Goal: Task Accomplishment & Management: Use online tool/utility

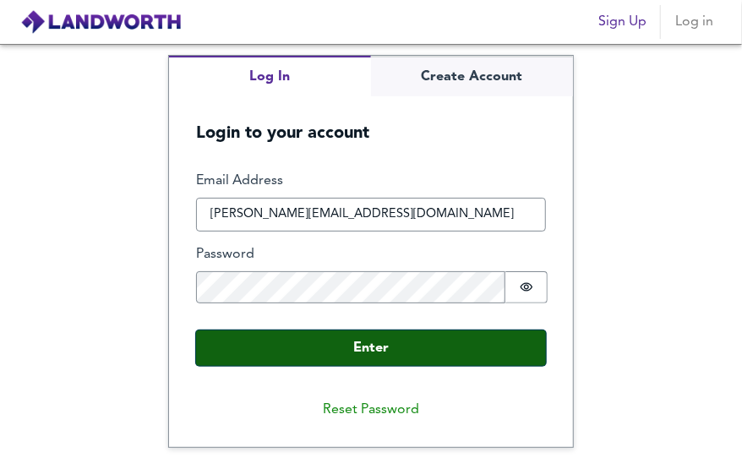
click at [375, 351] on button "Enter" at bounding box center [371, 347] width 350 height 35
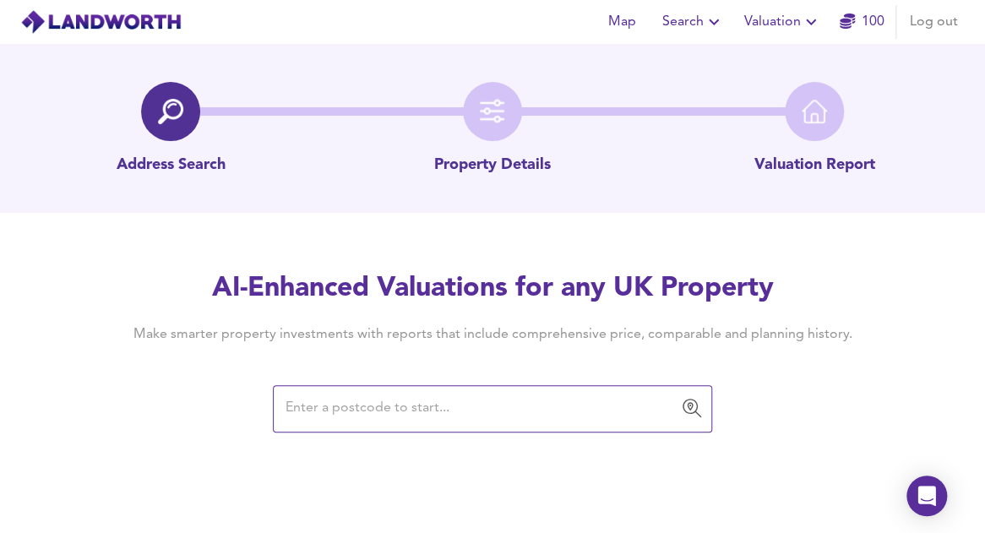
paste input "CF24 1RU"
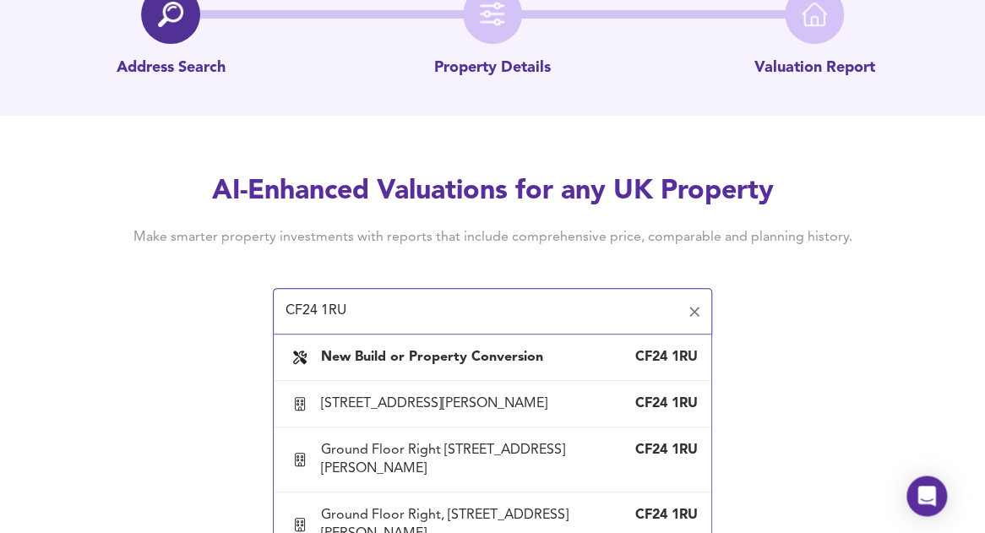
scroll to position [111, 0]
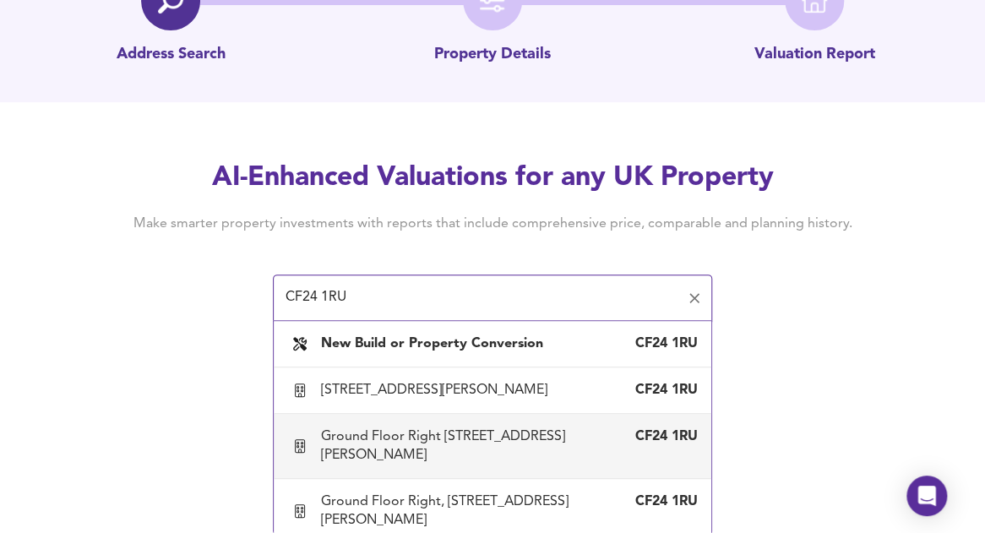
click at [431, 447] on div "Ground Floor Right [STREET_ADDRESS][PERSON_NAME]" at bounding box center [475, 445] width 309 height 37
type input "Ground Floor Right [STREET_ADDRESS][PERSON_NAME]"
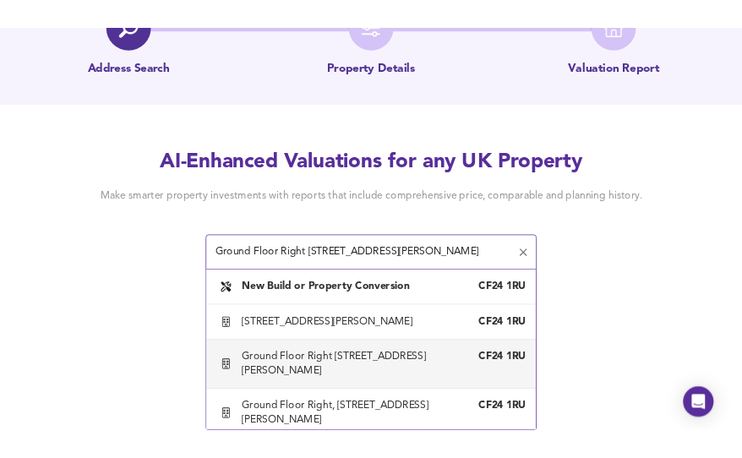
scroll to position [0, 0]
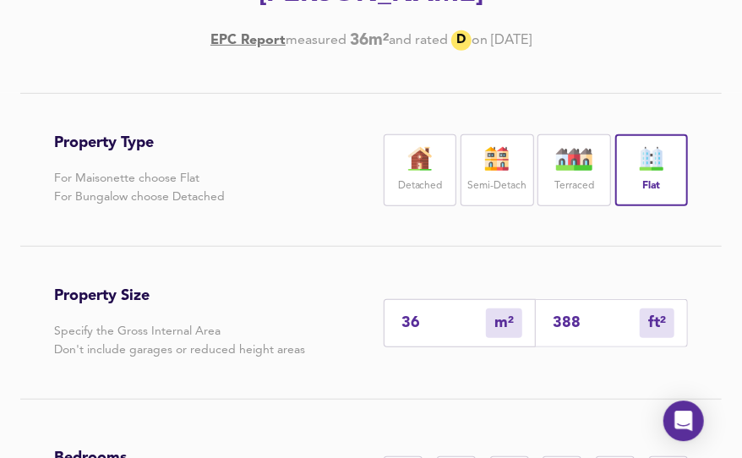
scroll to position [285, 0]
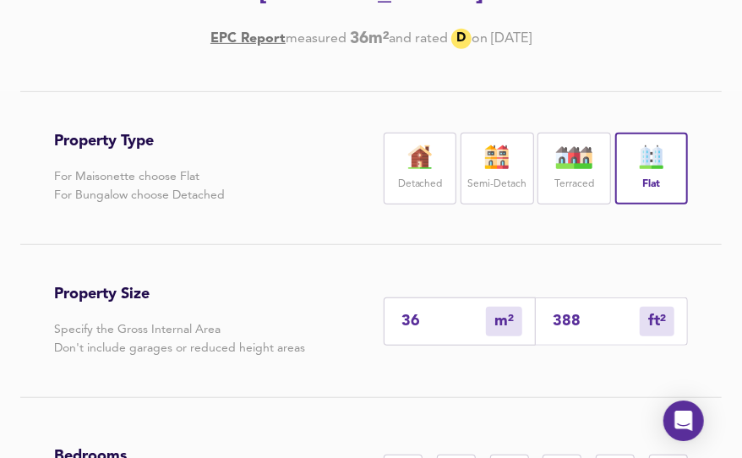
drag, startPoint x: 440, startPoint y: 318, endPoint x: 337, endPoint y: 320, distance: 103.1
click at [401, 320] on input "36" at bounding box center [443, 322] width 84 height 18
type input "4"
type input "43"
type input "47"
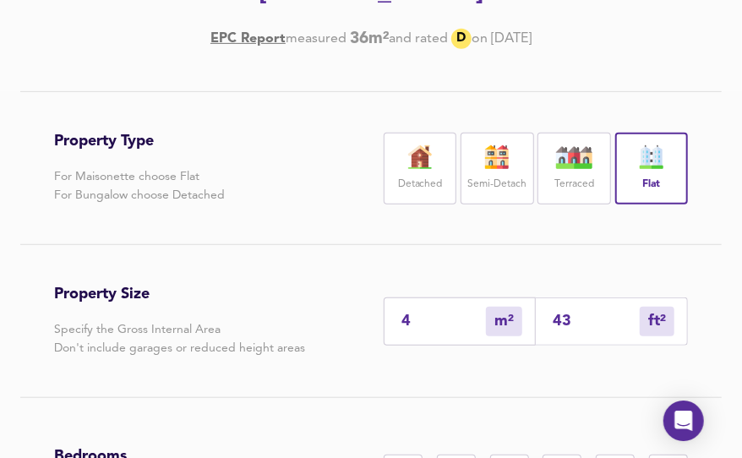
type input "506"
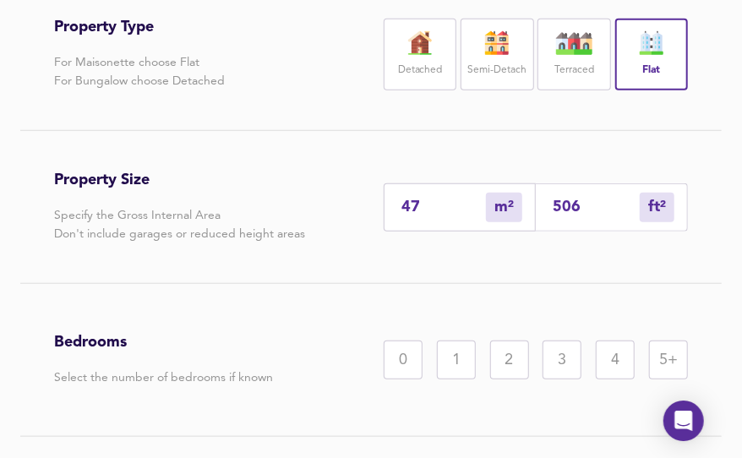
scroll to position [408, 0]
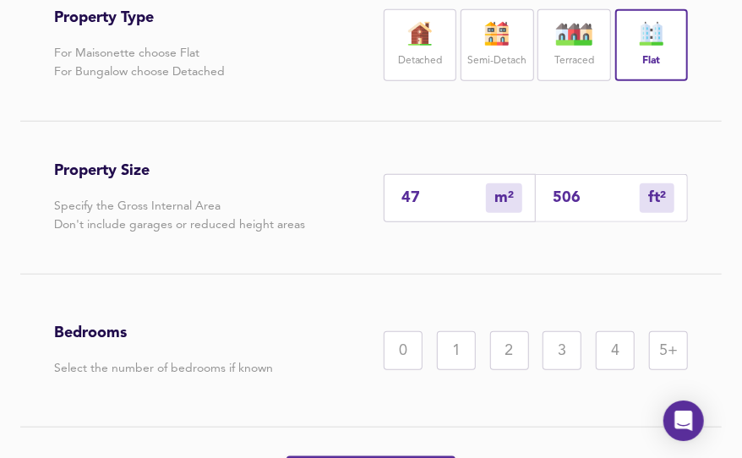
type input "47"
click at [457, 349] on div "1" at bounding box center [456, 350] width 39 height 39
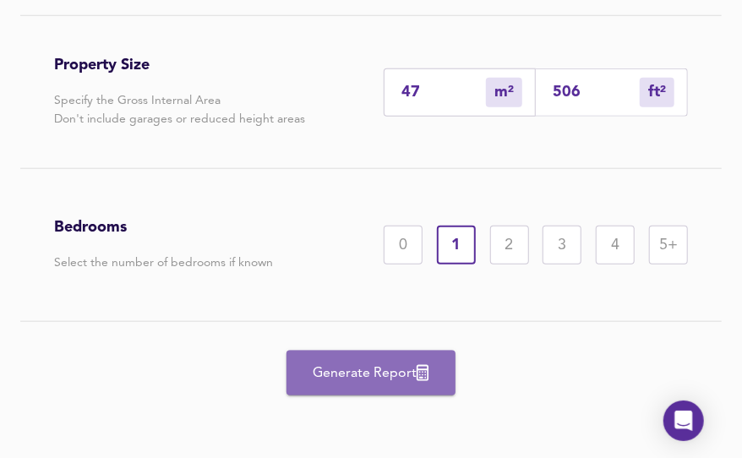
click at [370, 373] on span "Generate Report" at bounding box center [370, 374] width 135 height 24
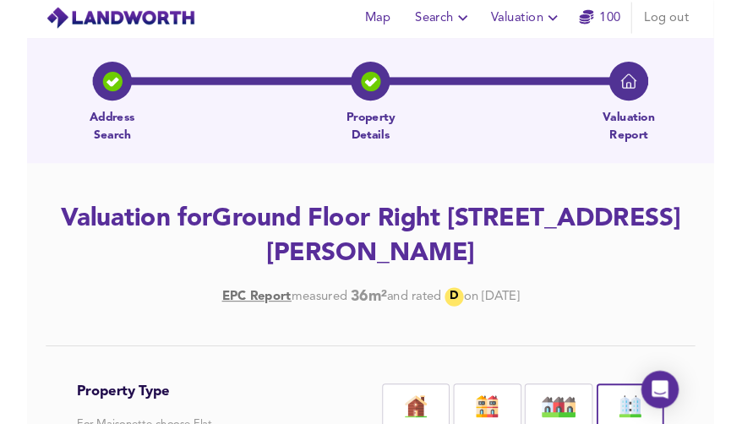
scroll to position [0, 0]
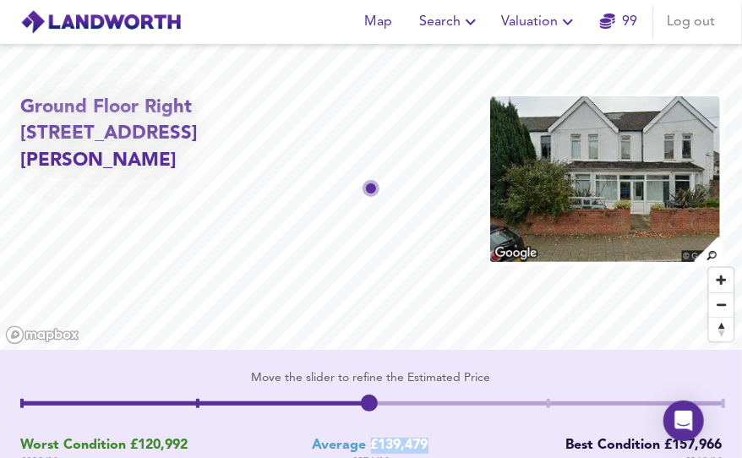
drag, startPoint x: 430, startPoint y: 443, endPoint x: 371, endPoint y: 439, distance: 59.2
click at [371, 439] on div "Worst Condition £120,992 £ 239 / ft² Average £139,479 £ 276 / ft² Best Conditio…" at bounding box center [370, 454] width 701 height 33
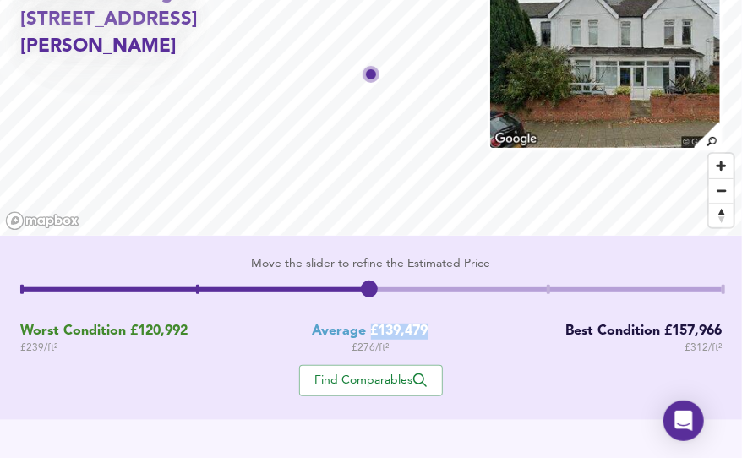
scroll to position [125, 0]
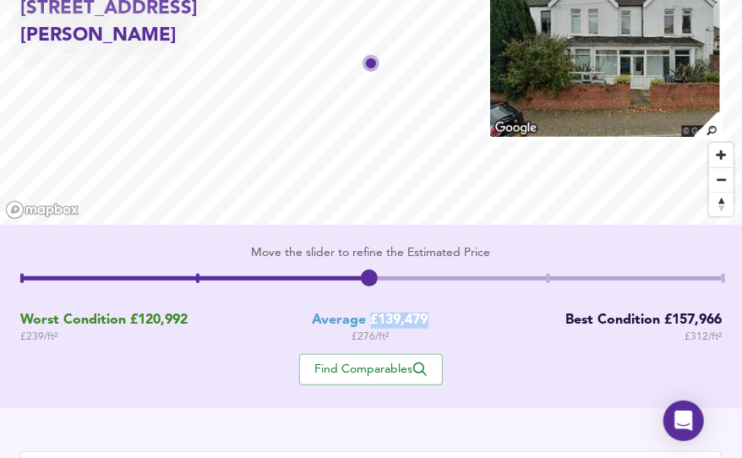
copy div "£139,479"
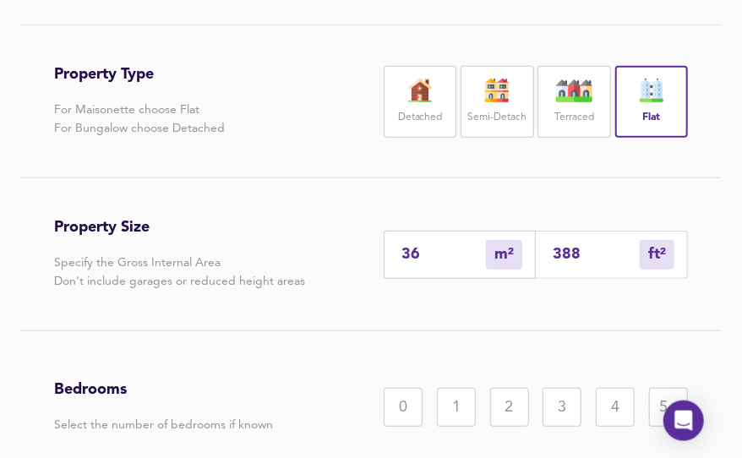
scroll to position [351, 0]
click at [465, 412] on div "1" at bounding box center [456, 408] width 39 height 39
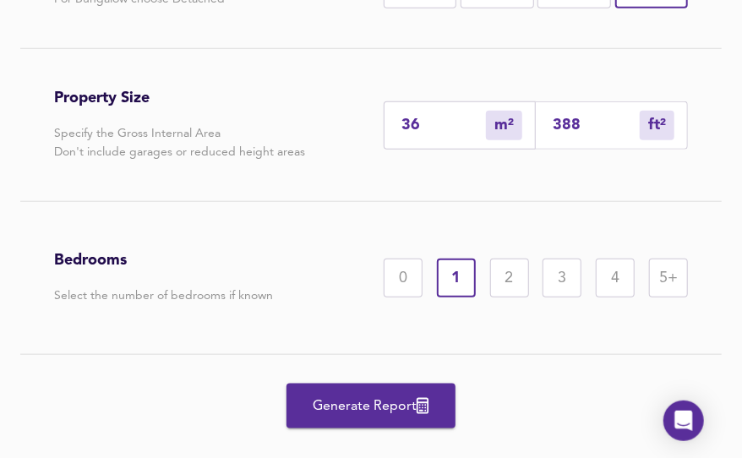
scroll to position [514, 0]
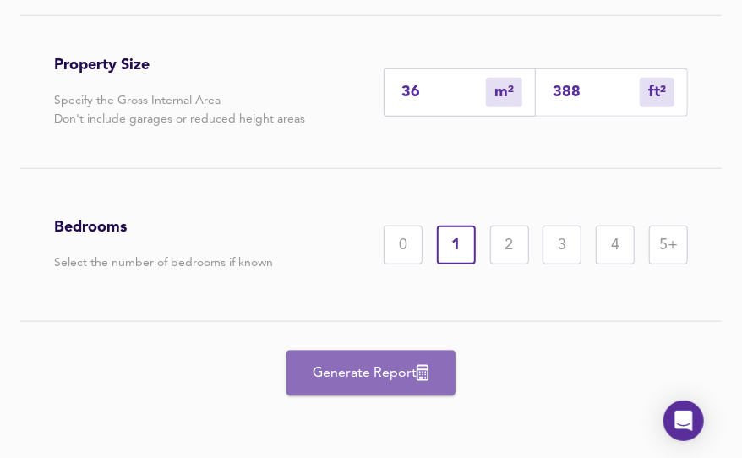
click at [392, 378] on span "Generate Report" at bounding box center [370, 374] width 135 height 24
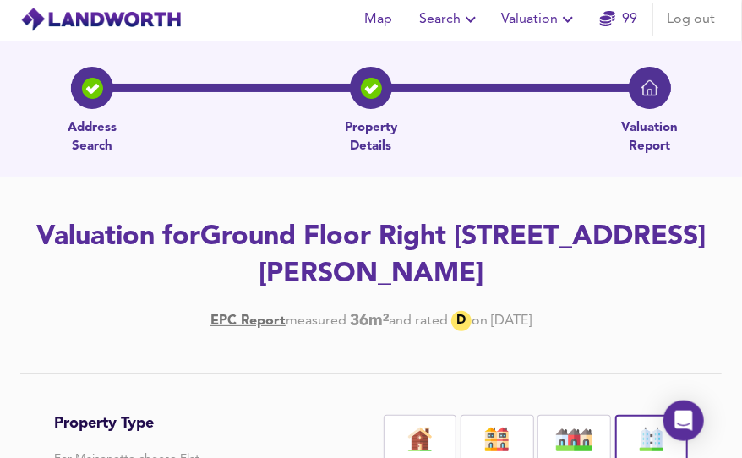
scroll to position [0, 0]
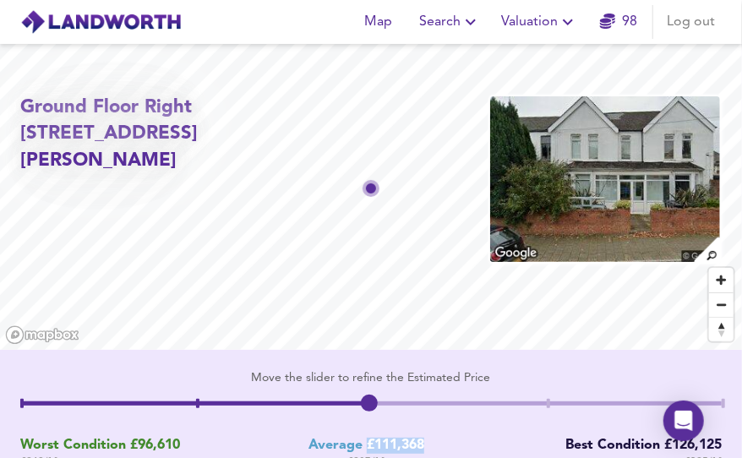
drag, startPoint x: 430, startPoint y: 439, endPoint x: 368, endPoint y: 441, distance: 62.5
click at [368, 441] on div "Worst Condition £96,610 £ 249 / ft² Average £111,368 £ 287 / ft² Best Condition…" at bounding box center [370, 454] width 701 height 33
copy div "£111,368"
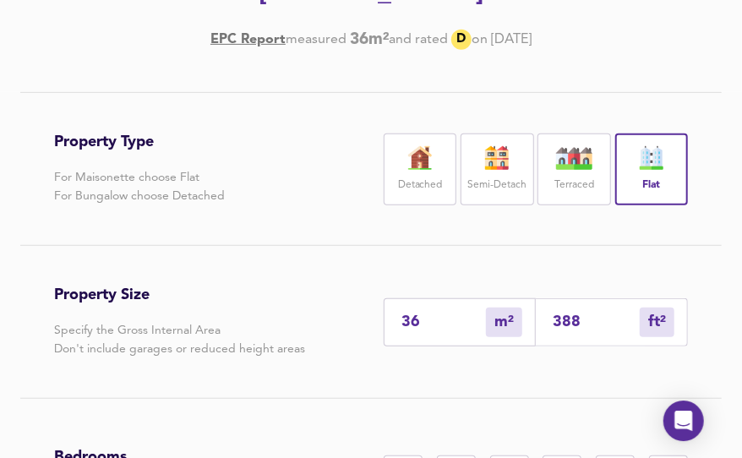
scroll to position [294, 0]
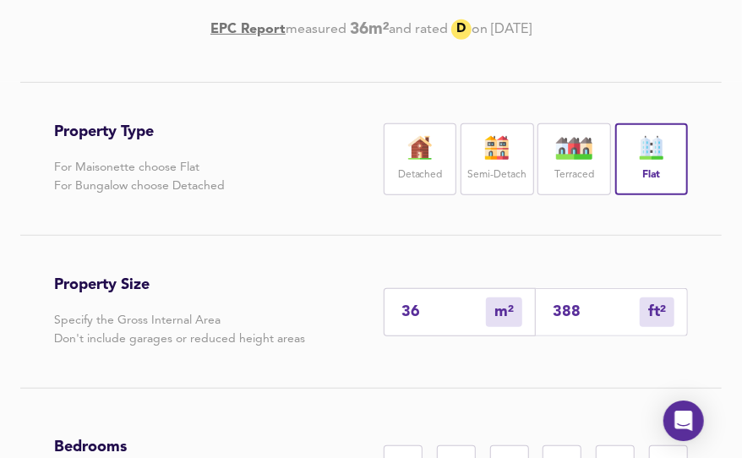
click at [427, 325] on div "36 m² sqm" at bounding box center [460, 312] width 152 height 48
drag, startPoint x: 427, startPoint y: 319, endPoint x: 361, endPoint y: 316, distance: 66.0
click at [401, 316] on input "36" at bounding box center [443, 312] width 84 height 18
type input "1"
type input "11"
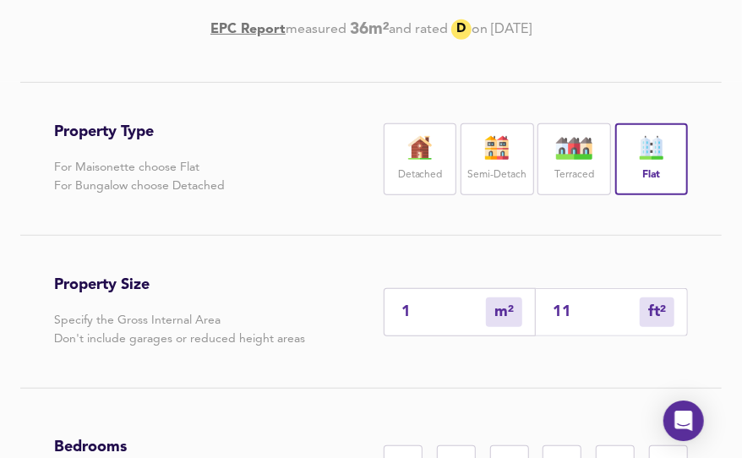
type input "18"
type input "194"
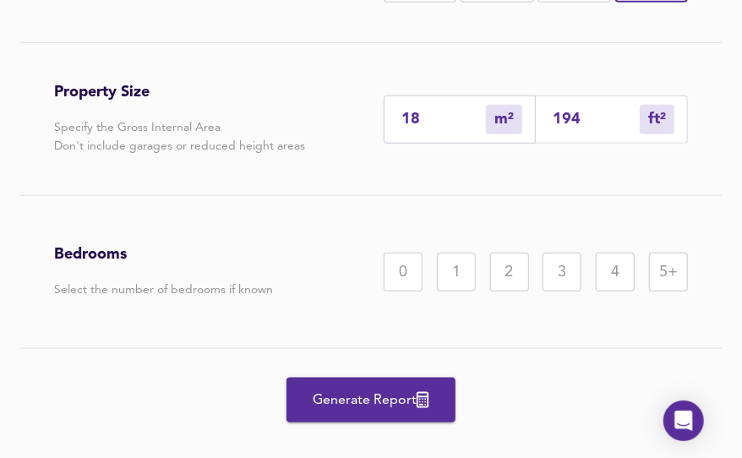
scroll to position [486, 0]
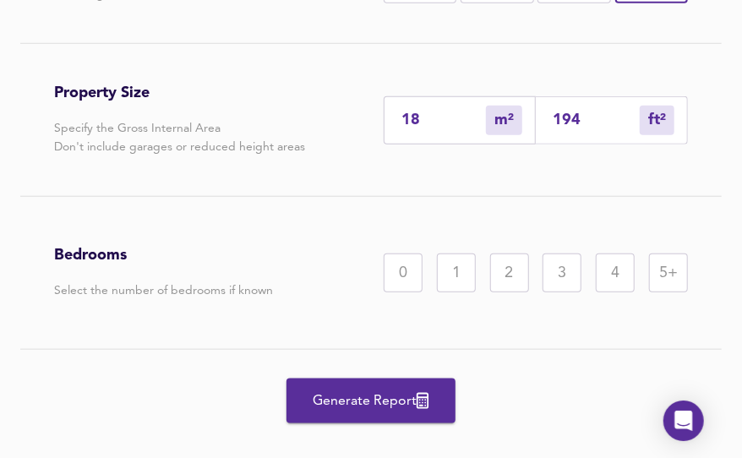
type input "18"
click at [400, 271] on div "0" at bounding box center [403, 272] width 39 height 39
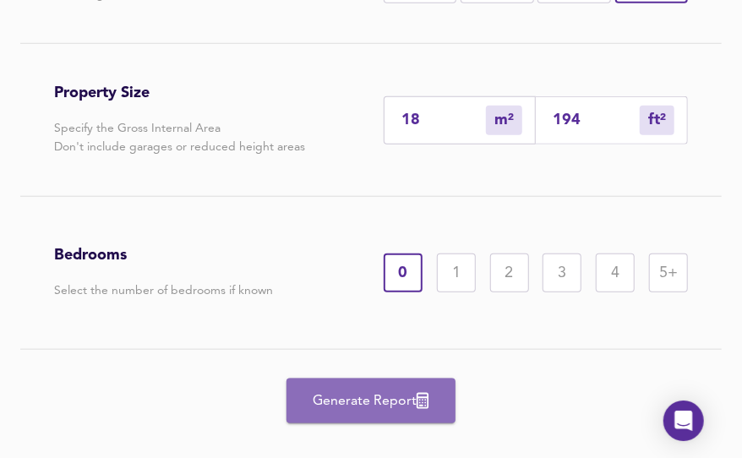
click at [355, 400] on span "Generate Report" at bounding box center [370, 401] width 135 height 24
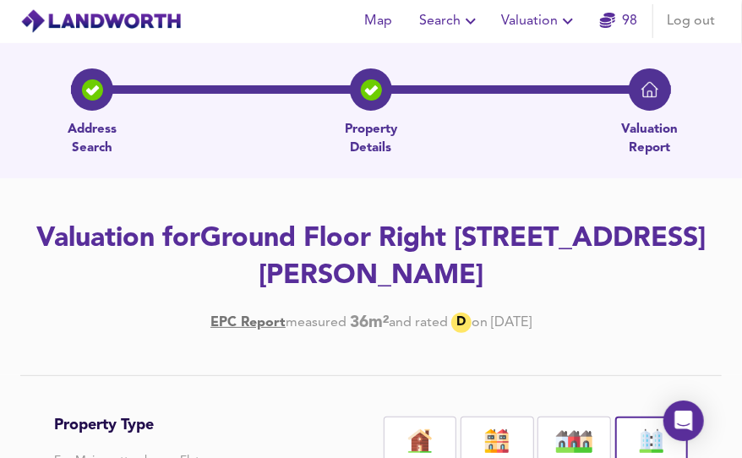
scroll to position [0, 0]
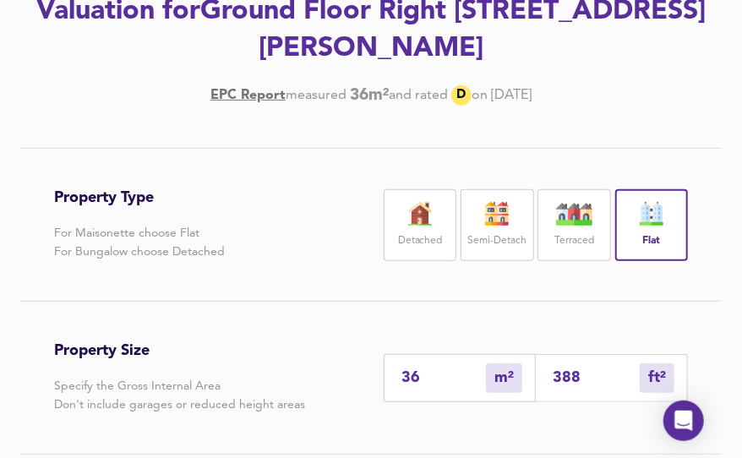
scroll to position [284, 0]
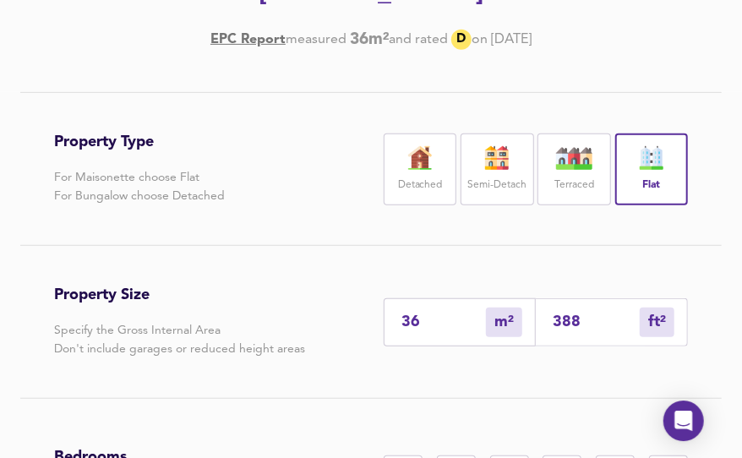
drag, startPoint x: 424, startPoint y: 319, endPoint x: 336, endPoint y: 322, distance: 87.9
click at [401, 322] on input "36" at bounding box center [443, 322] width 84 height 18
type input "1"
type input "11"
type input "19"
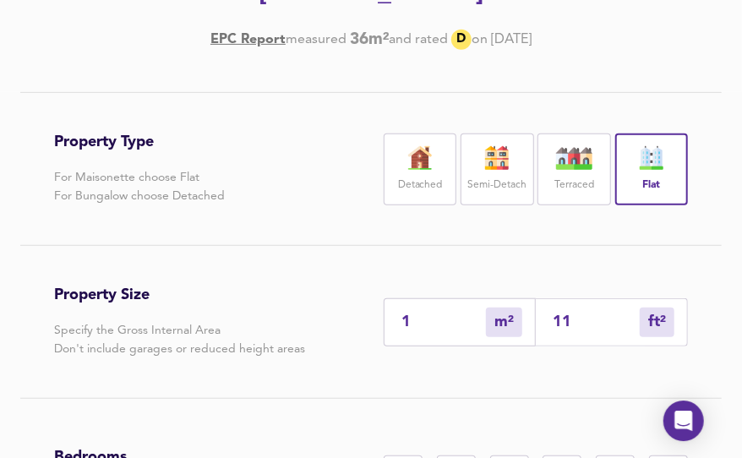
type input "205"
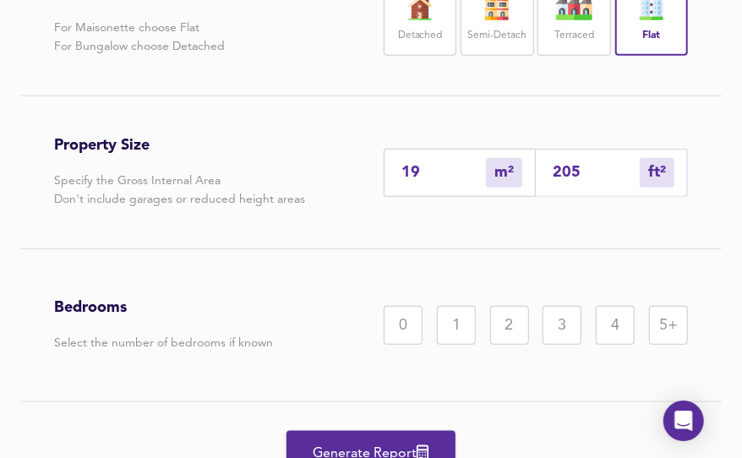
scroll to position [467, 0]
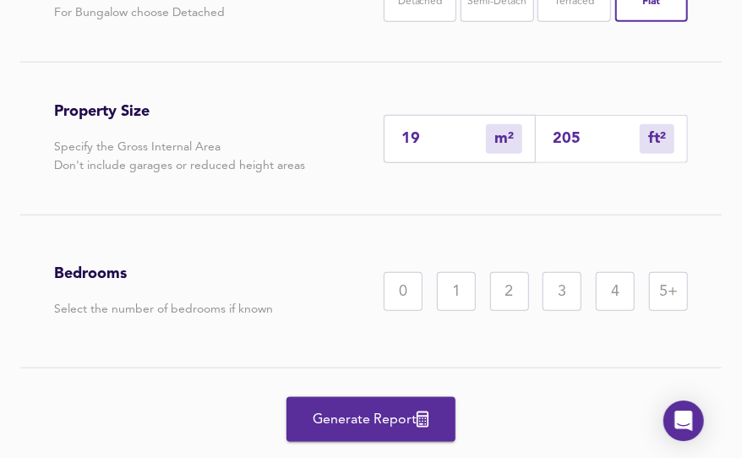
type input "19"
click at [404, 290] on div "0" at bounding box center [403, 291] width 39 height 39
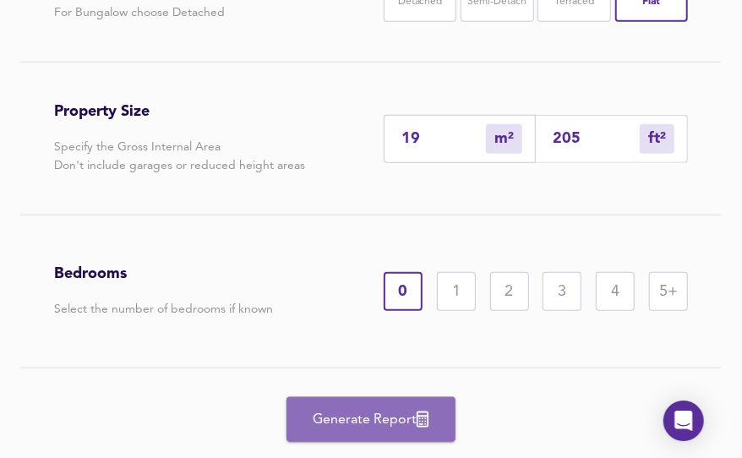
click at [362, 432] on button "Generate Report" at bounding box center [370, 419] width 169 height 45
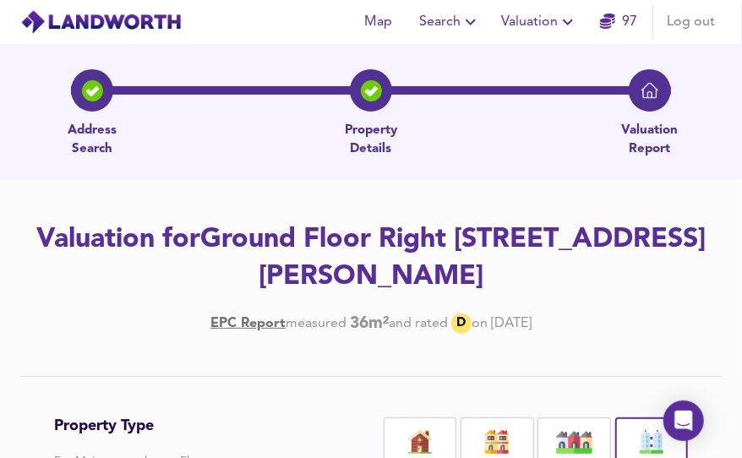
scroll to position [0, 0]
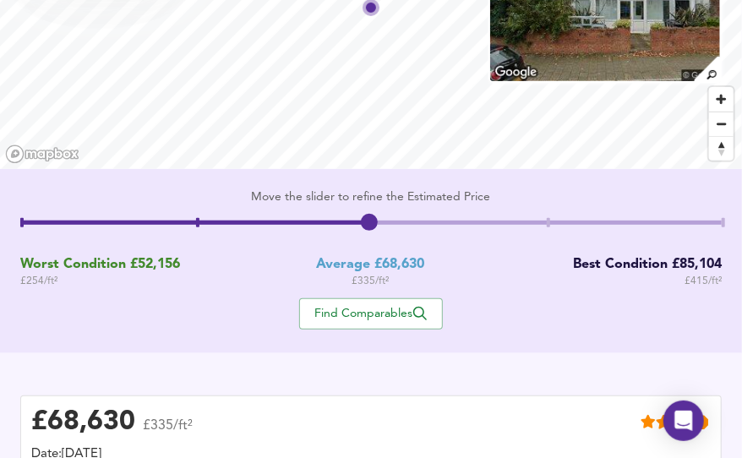
scroll to position [162, 0]
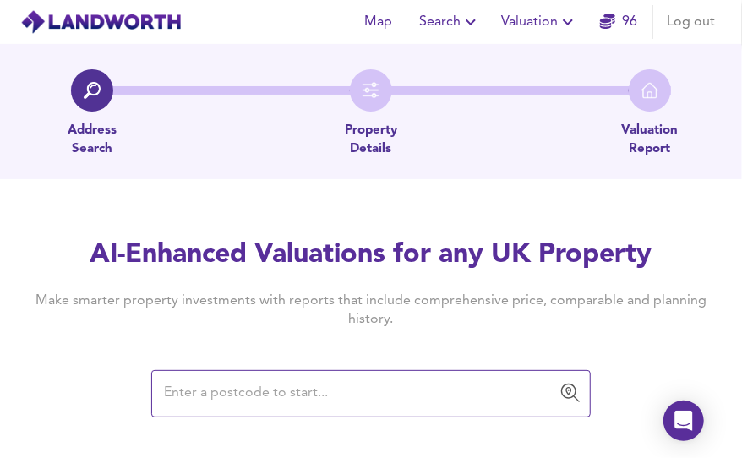
paste input "CF24 1RU"
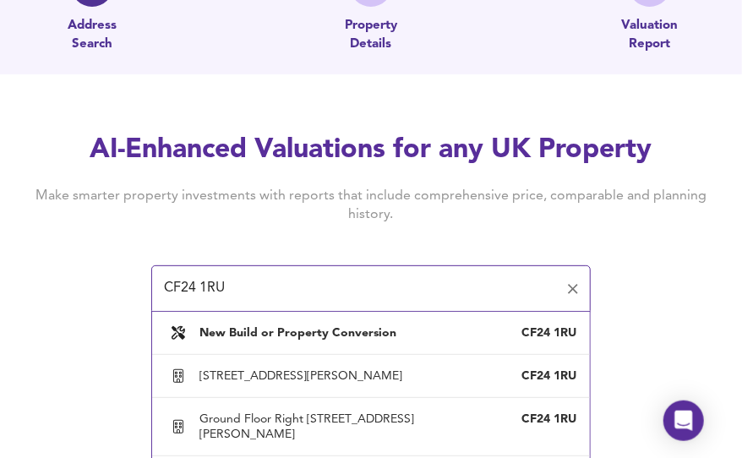
scroll to position [140, 0]
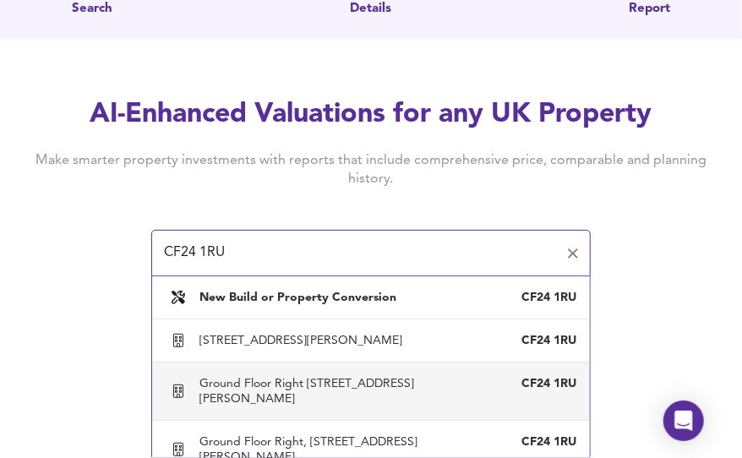
click at [337, 370] on div "Ground Floor Right [STREET_ADDRESS][PERSON_NAME]" at bounding box center [371, 391] width 411 height 47
type input "Ground Floor Right [STREET_ADDRESS][PERSON_NAME]"
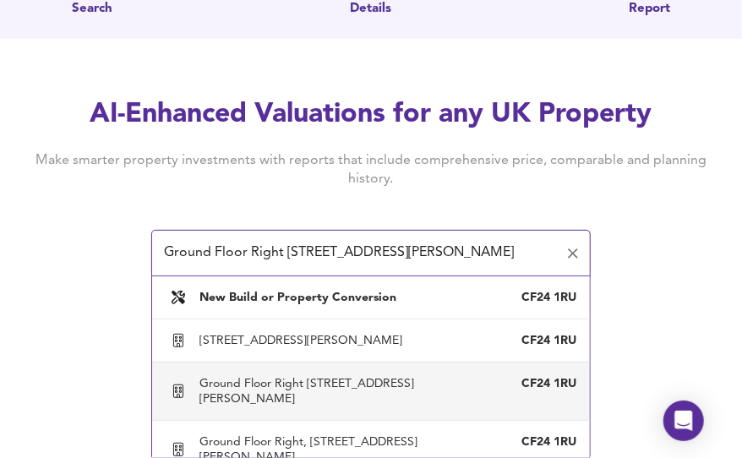
scroll to position [127, 0]
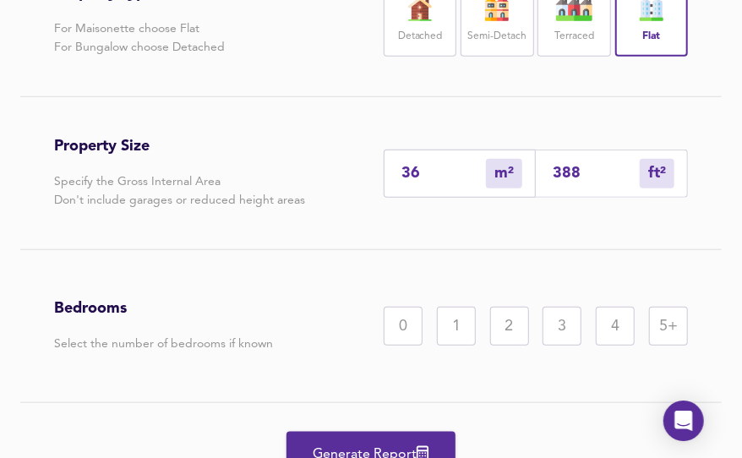
scroll to position [443, 0]
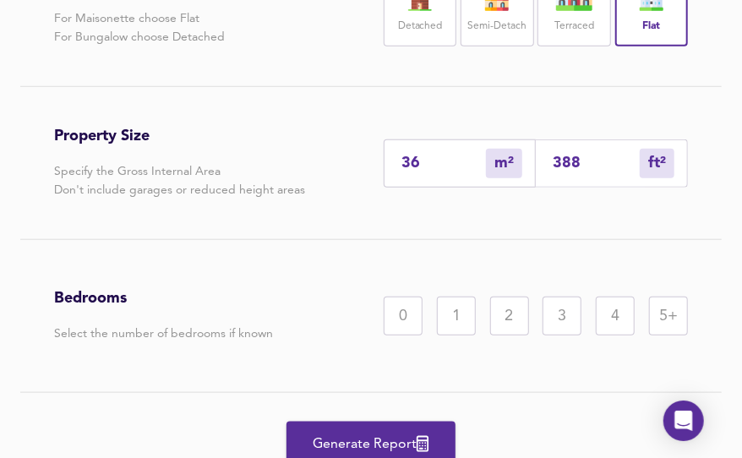
drag, startPoint x: 444, startPoint y: 170, endPoint x: 339, endPoint y: 165, distance: 105.7
click at [401, 165] on input "36" at bounding box center [443, 164] width 84 height 18
type input "1"
type input "11"
type input "18"
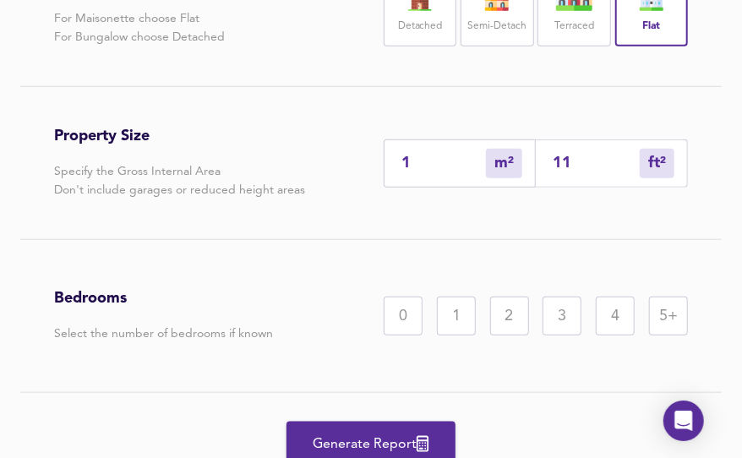
type input "194"
type input "18"
click at [406, 313] on div "0" at bounding box center [403, 316] width 39 height 39
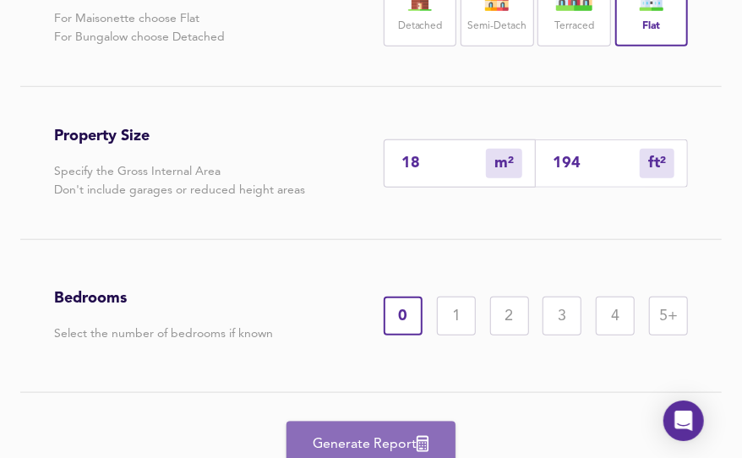
click at [371, 441] on span "Generate Report" at bounding box center [370, 445] width 135 height 24
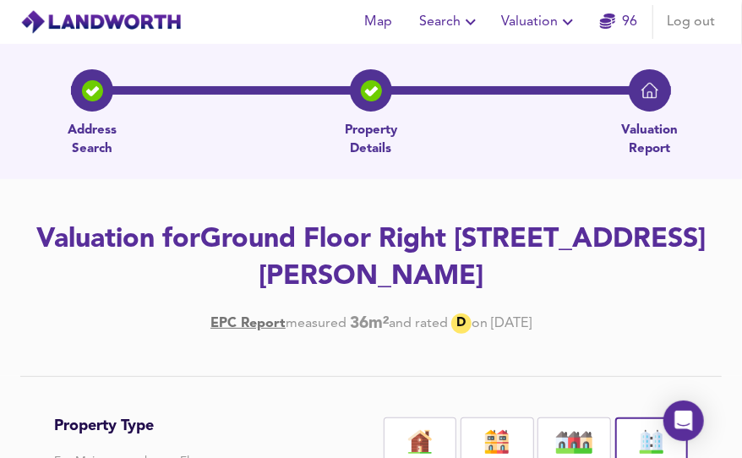
scroll to position [0, 0]
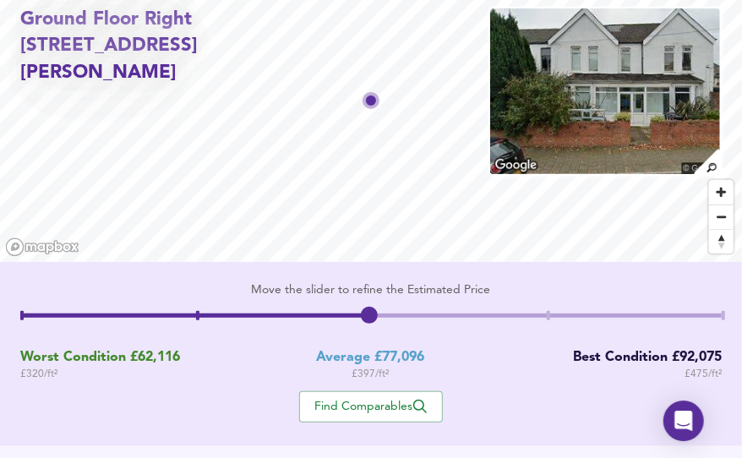
scroll to position [79, 0]
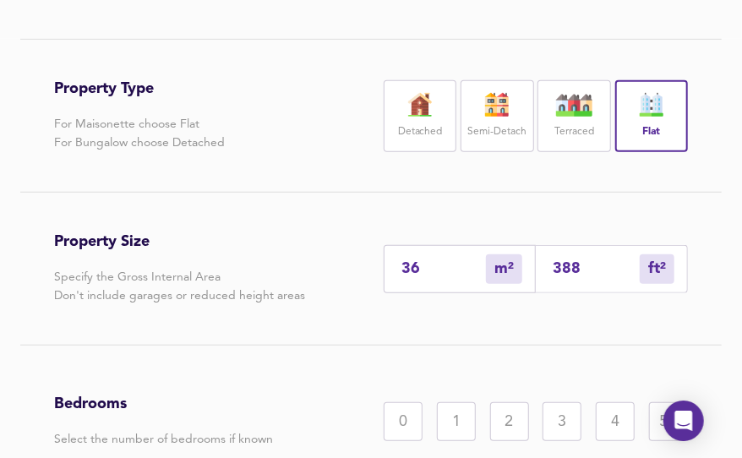
scroll to position [347, 0]
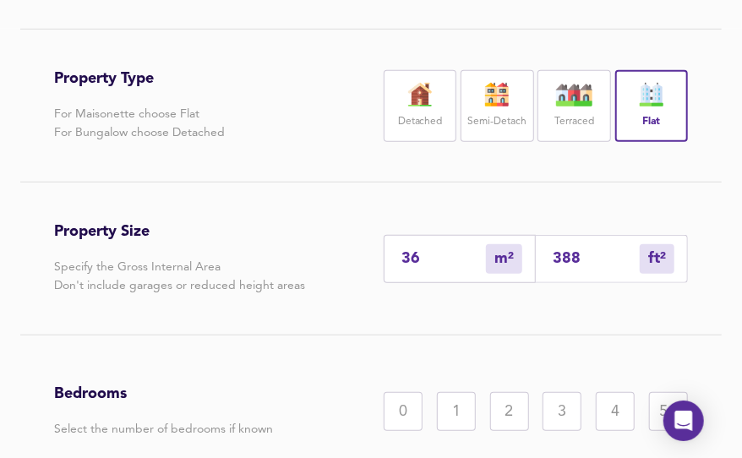
drag, startPoint x: 427, startPoint y: 245, endPoint x: 385, endPoint y: 256, distance: 42.8
click at [385, 256] on div "36 m² sqm" at bounding box center [460, 259] width 152 height 48
drag, startPoint x: 424, startPoint y: 258, endPoint x: 357, endPoint y: 257, distance: 67.6
click at [401, 257] on input "36" at bounding box center [443, 259] width 84 height 18
type input "1"
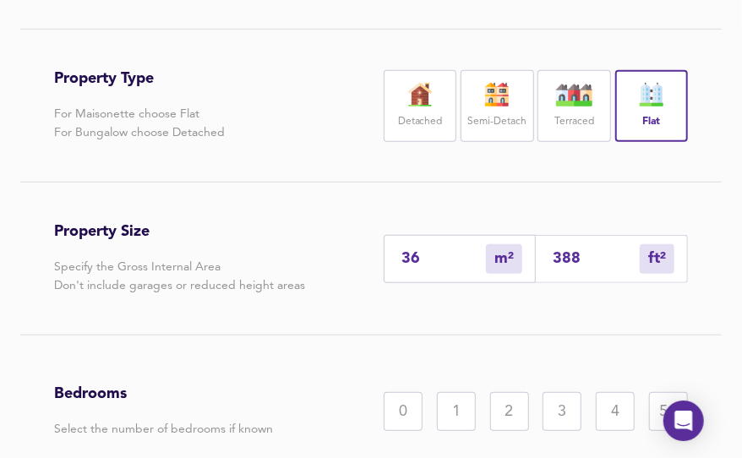
type input "11"
type input "19"
type input "205"
type input "19"
click at [409, 410] on div "0" at bounding box center [403, 411] width 39 height 39
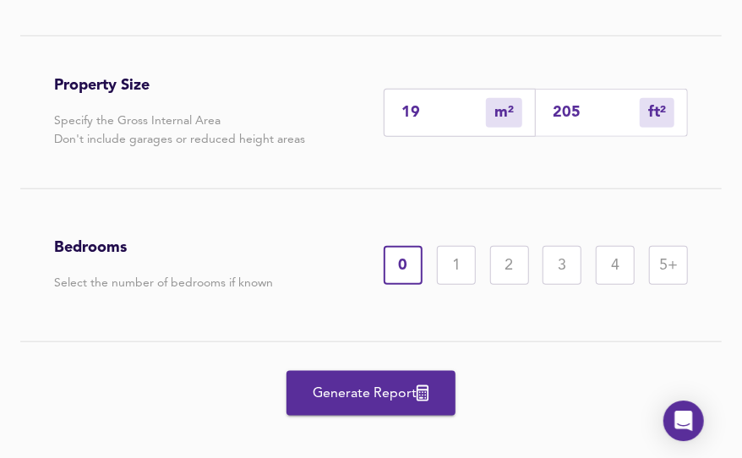
scroll to position [514, 0]
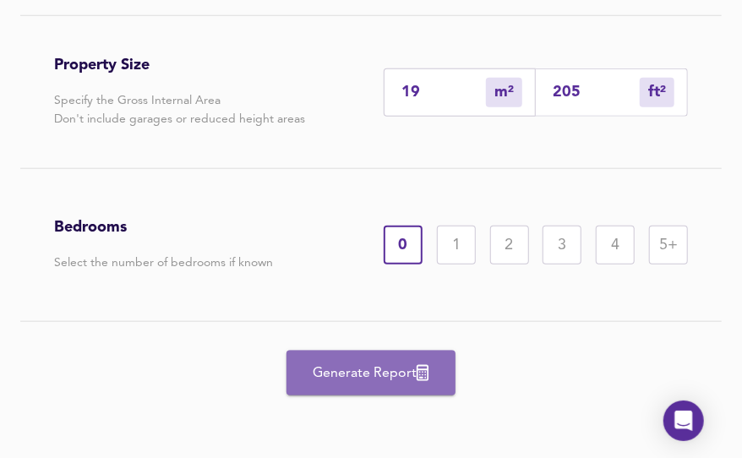
click at [373, 368] on span "Generate Report" at bounding box center [370, 374] width 135 height 24
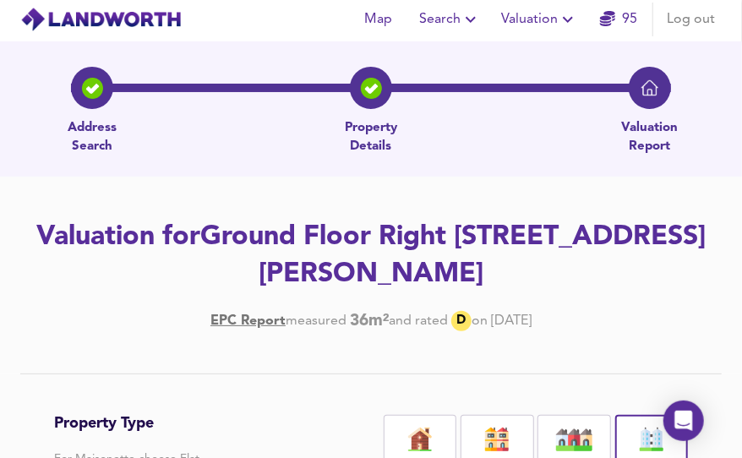
scroll to position [0, 0]
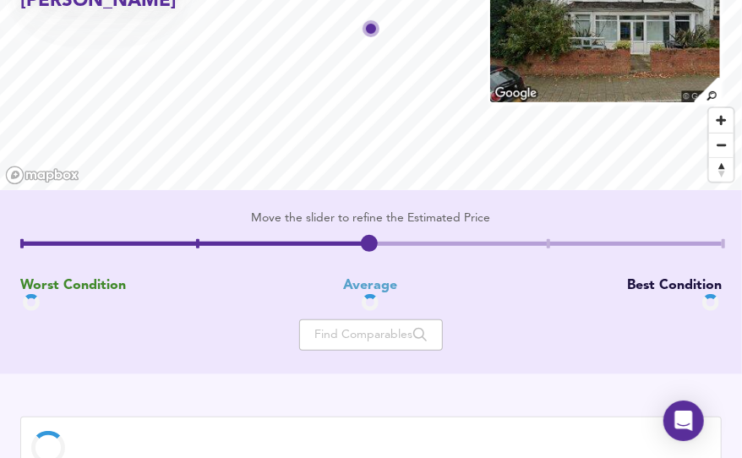
scroll to position [175, 0]
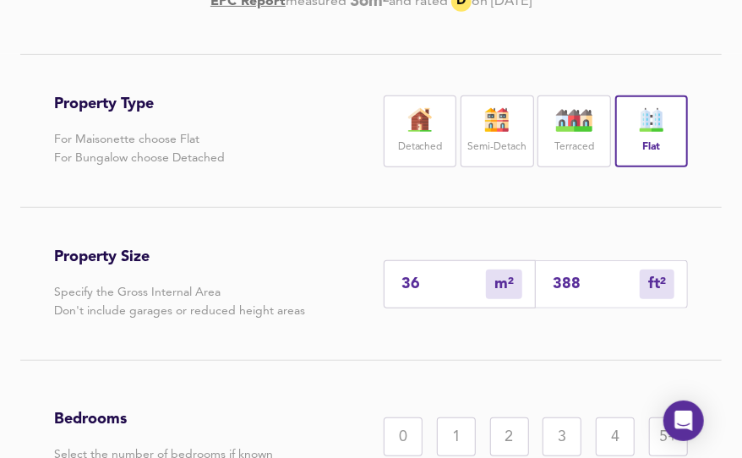
scroll to position [323, 0]
click at [418, 440] on div "0" at bounding box center [403, 436] width 39 height 39
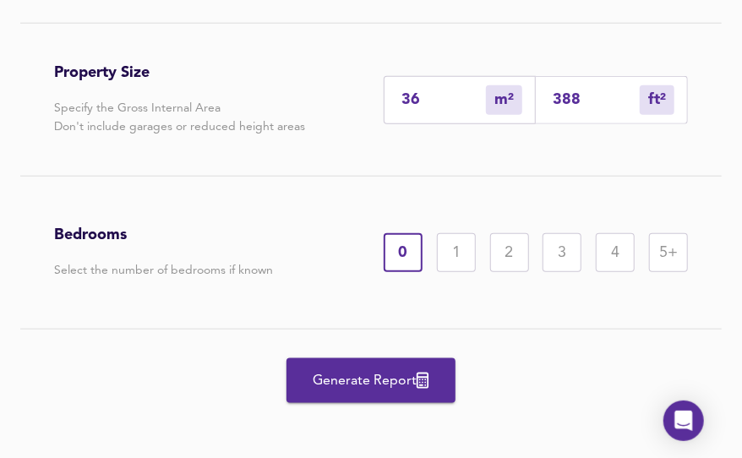
scroll to position [514, 0]
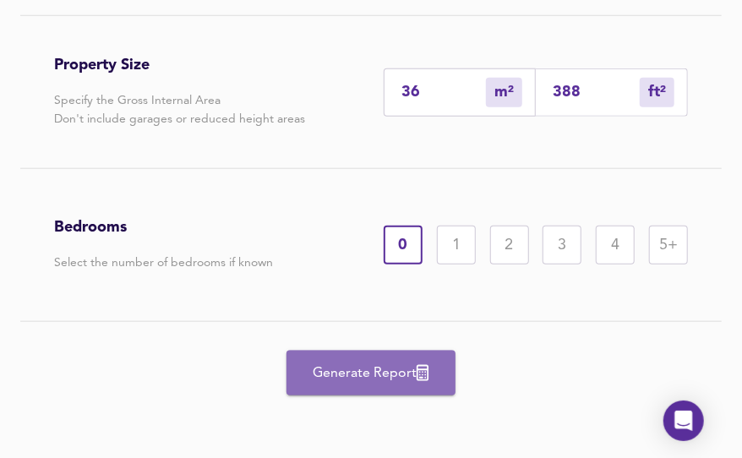
click at [388, 372] on span "Generate Report" at bounding box center [370, 374] width 135 height 24
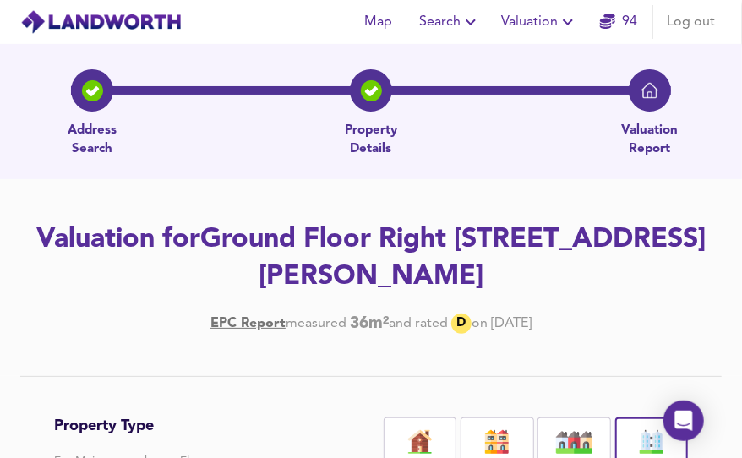
scroll to position [0, 0]
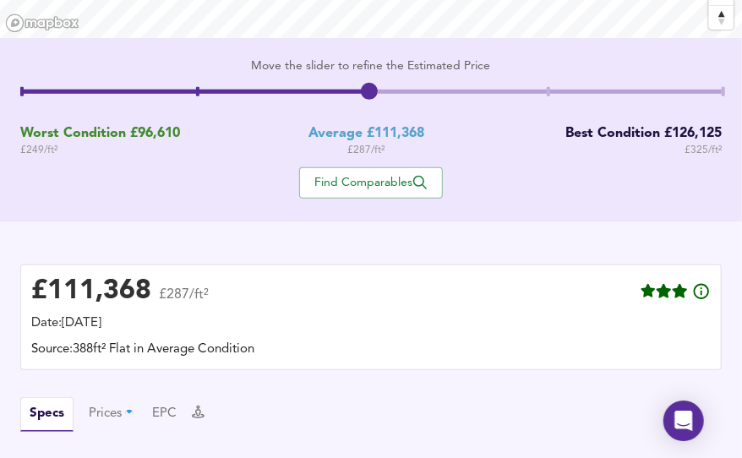
scroll to position [316, 0]
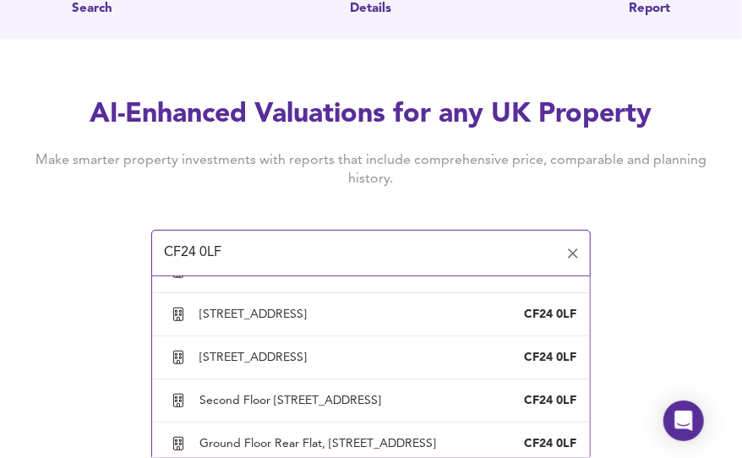
scroll to position [629, 0]
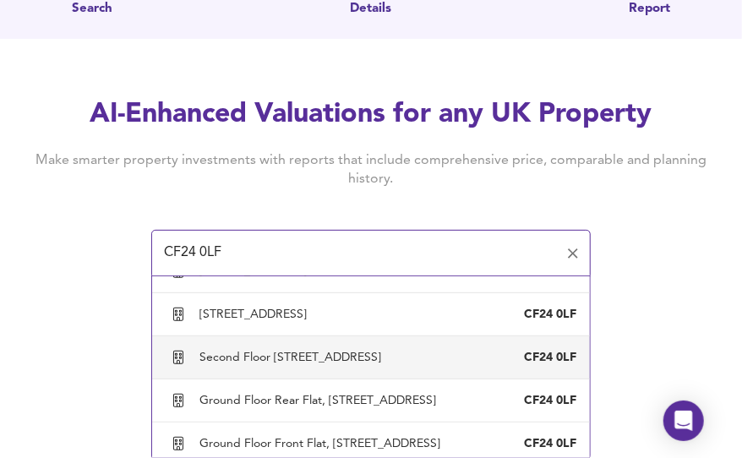
click at [331, 360] on div "[STREET_ADDRESS]" at bounding box center [371, 357] width 411 height 32
type input "Second Floor [STREET_ADDRESS]"
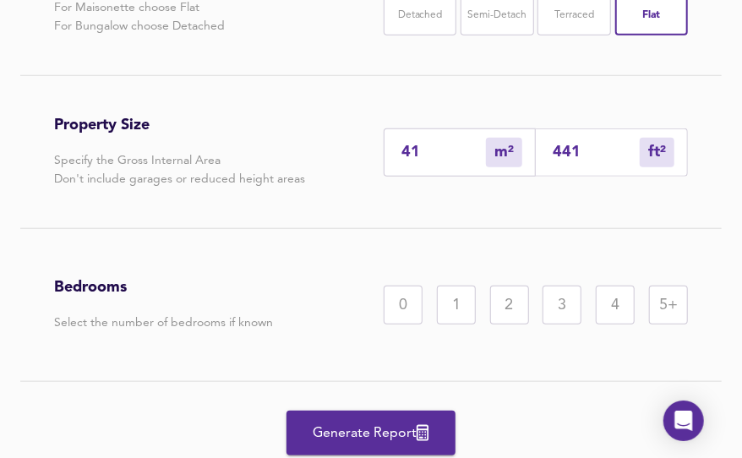
scroll to position [416, 0]
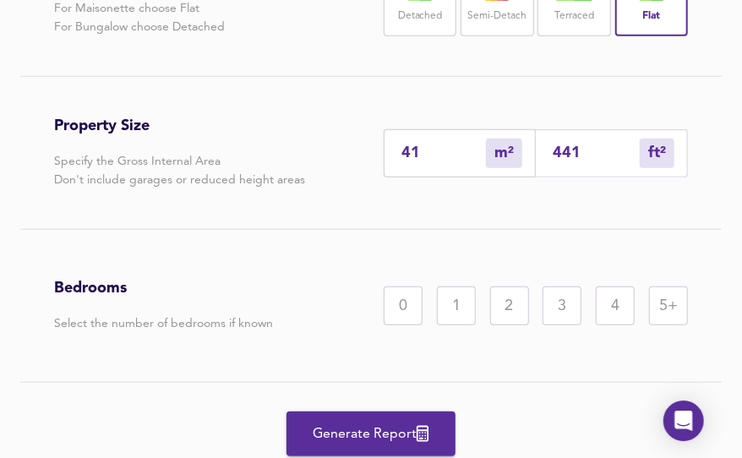
click at [464, 325] on div "1" at bounding box center [456, 305] width 39 height 39
click at [375, 451] on button "Generate Report" at bounding box center [370, 433] width 169 height 45
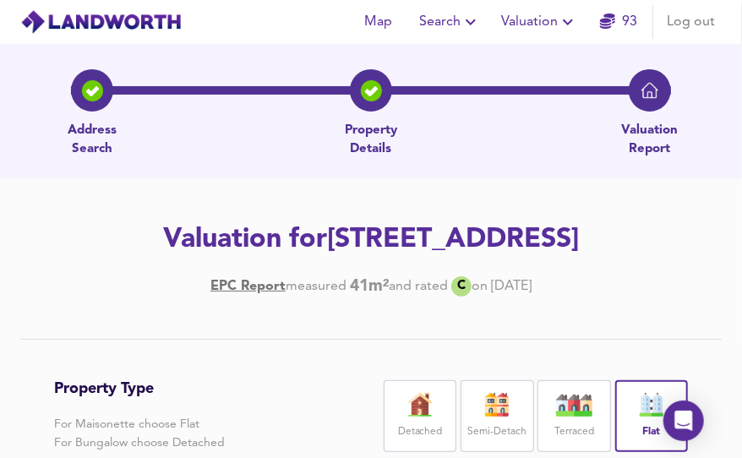
scroll to position [0, 0]
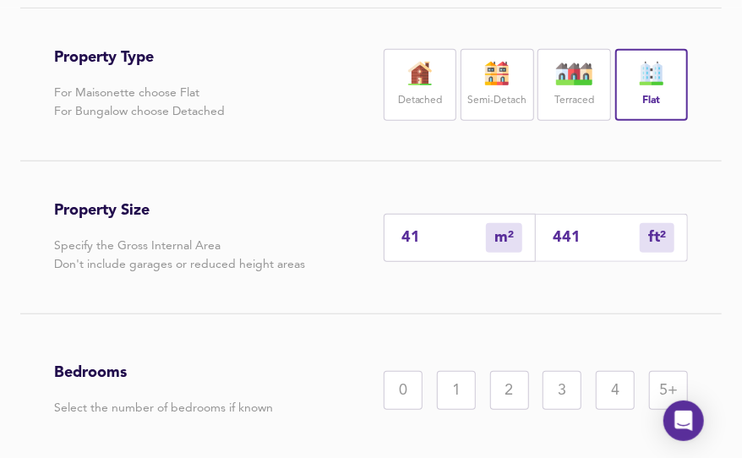
scroll to position [332, 0]
drag, startPoint x: 390, startPoint y: 277, endPoint x: 335, endPoint y: 280, distance: 55.8
click at [401, 246] on input "41" at bounding box center [443, 237] width 84 height 18
type input "3"
type input "32"
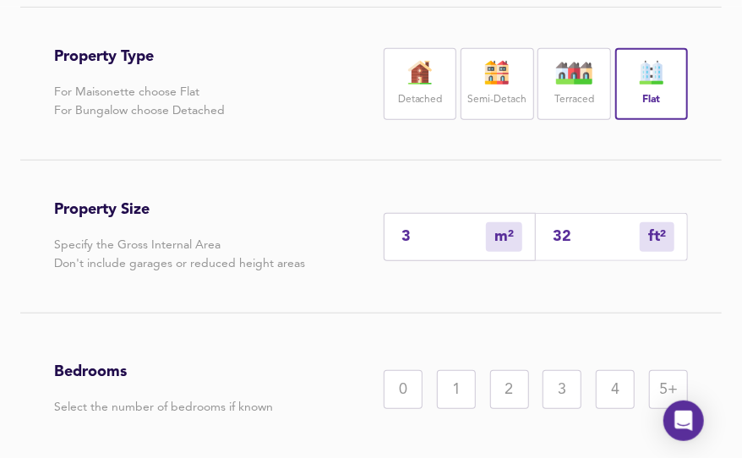
type input "39"
type input "420"
type input "39"
click at [457, 409] on div "1" at bounding box center [456, 389] width 39 height 39
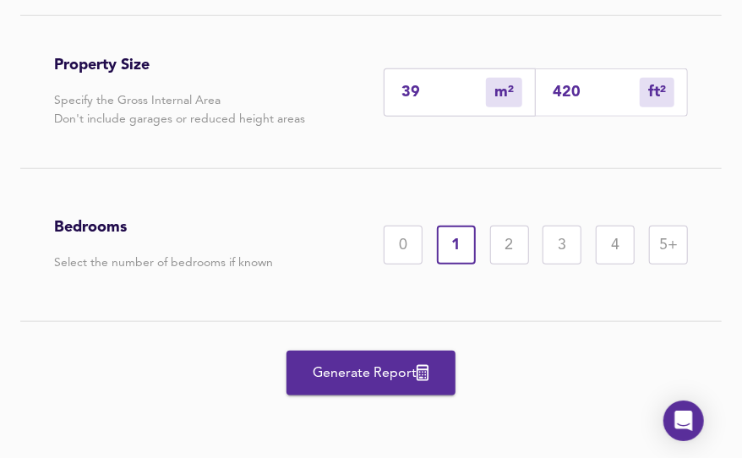
scroll to position [514, 0]
click at [392, 372] on span "Generate Report" at bounding box center [370, 374] width 135 height 24
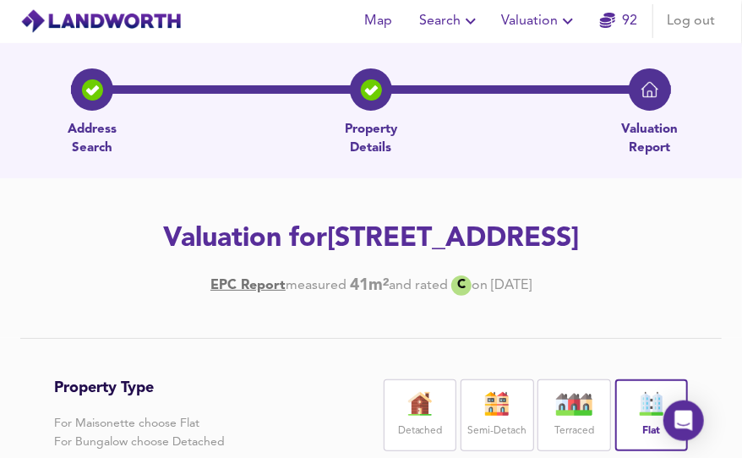
scroll to position [0, 0]
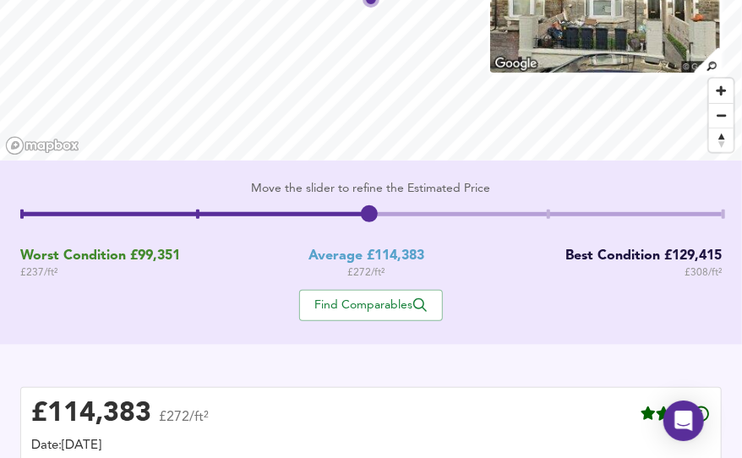
scroll to position [183, 0]
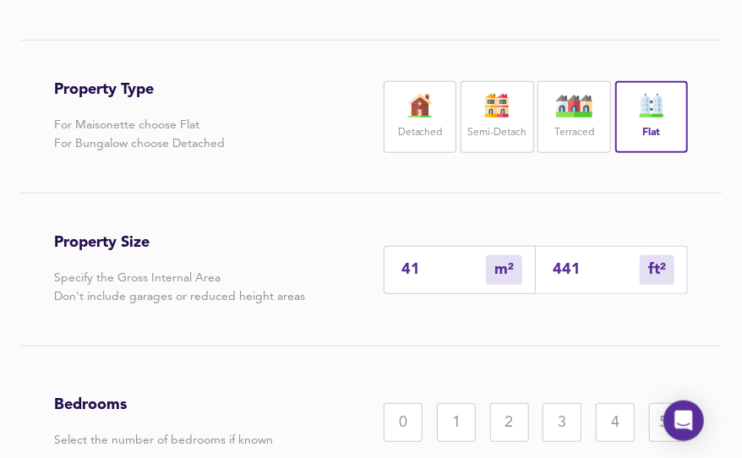
scroll to position [310, 0]
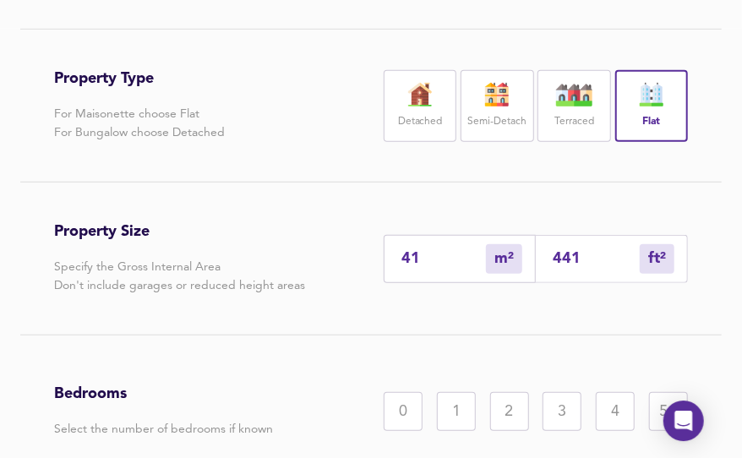
drag, startPoint x: 434, startPoint y: 298, endPoint x: 330, endPoint y: 303, distance: 104.0
click at [401, 268] on input "41" at bounding box center [443, 259] width 84 height 18
type input "1"
type input "11"
type input "19"
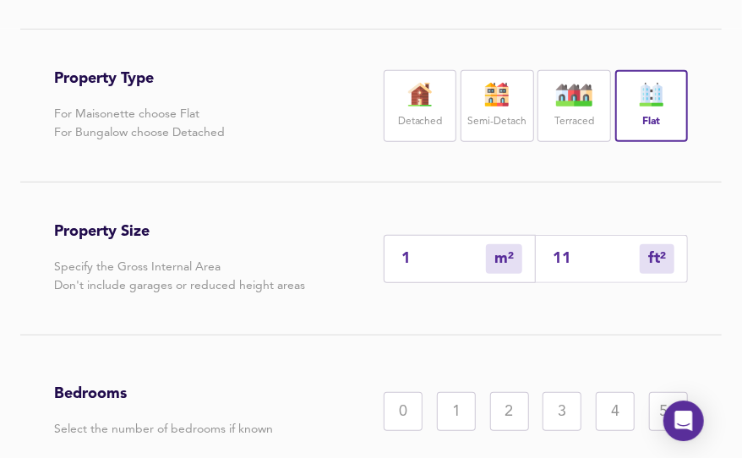
type input "205"
type input "19"
click at [411, 431] on div "0" at bounding box center [403, 411] width 39 height 39
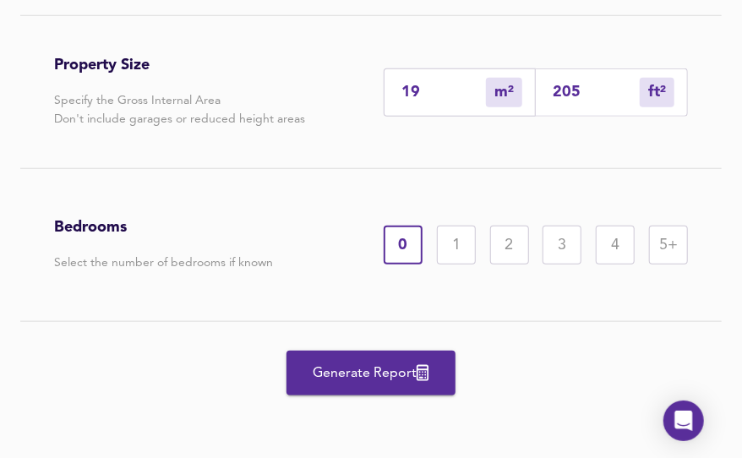
click at [378, 366] on span "Generate Report" at bounding box center [370, 374] width 135 height 24
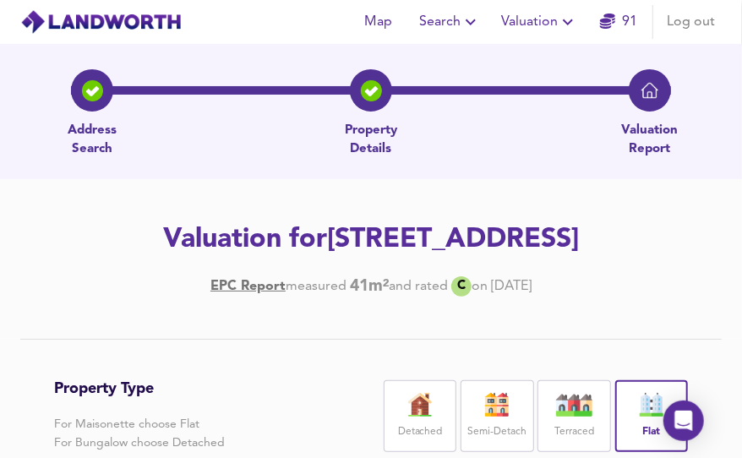
scroll to position [0, 0]
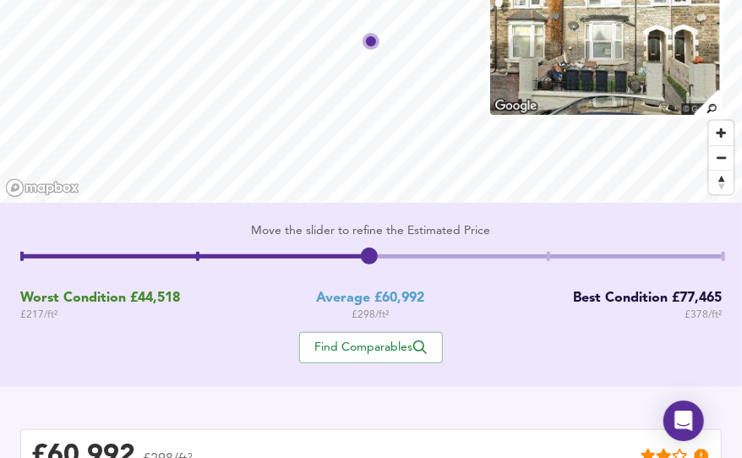
scroll to position [138, 0]
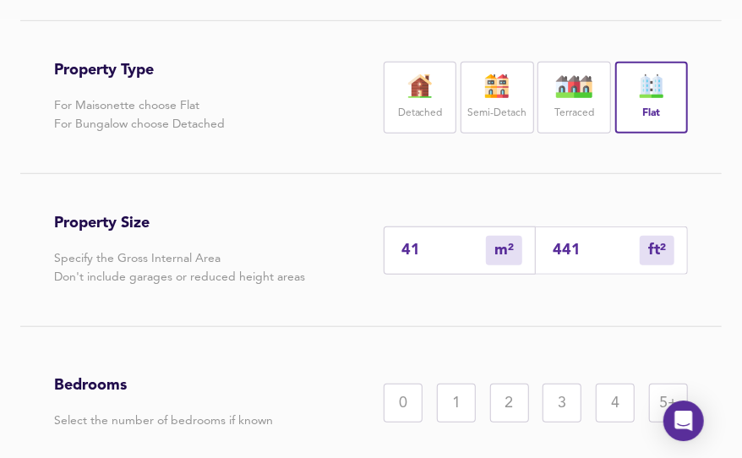
scroll to position [313, 0]
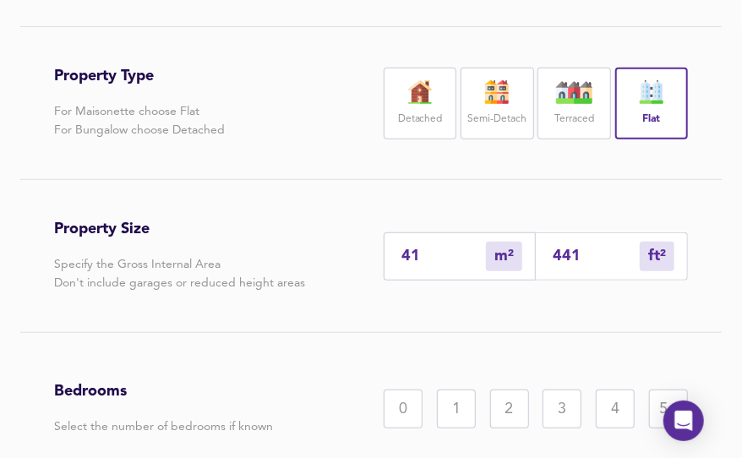
drag, startPoint x: 433, startPoint y: 292, endPoint x: 373, endPoint y: 299, distance: 59.5
click at [401, 265] on input "41" at bounding box center [443, 257] width 84 height 18
type input "3"
type input "32"
type input "33"
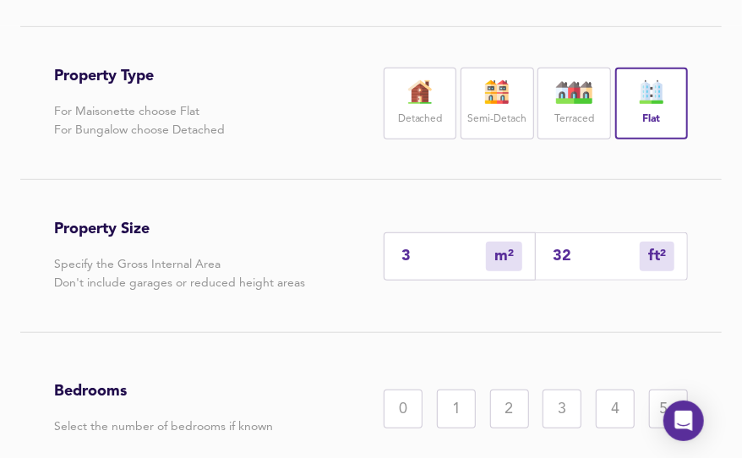
type input "355"
type input "33"
click at [455, 428] on div "1" at bounding box center [456, 408] width 39 height 39
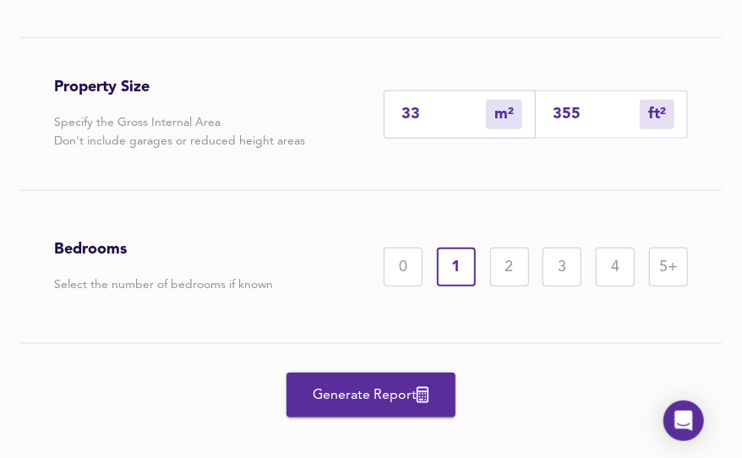
scroll to position [514, 0]
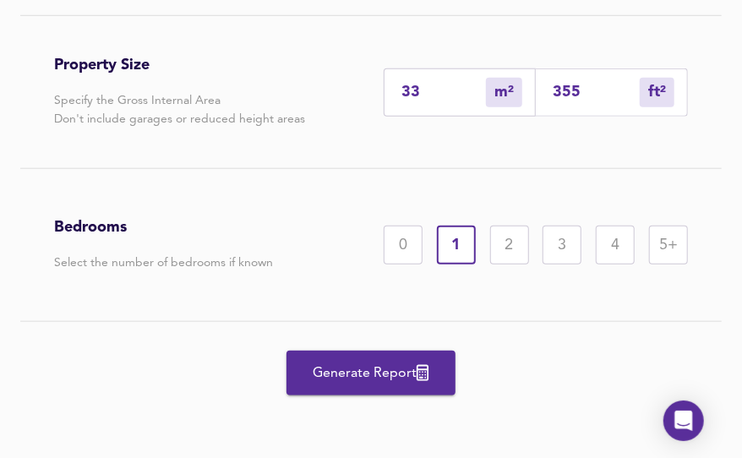
click at [368, 364] on span "Generate Report" at bounding box center [370, 374] width 135 height 24
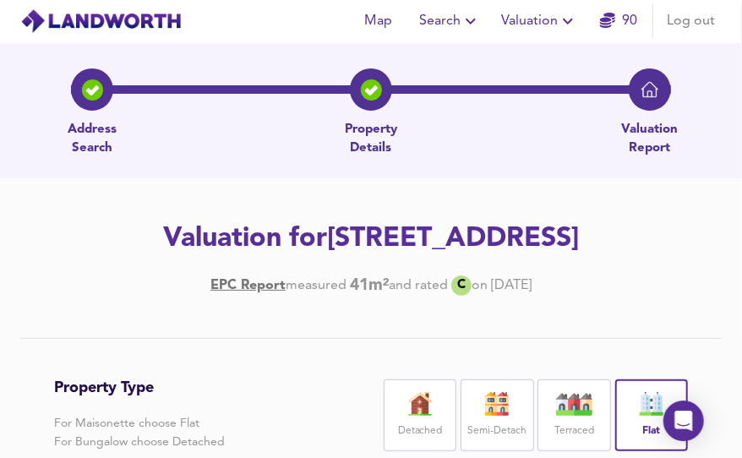
scroll to position [0, 0]
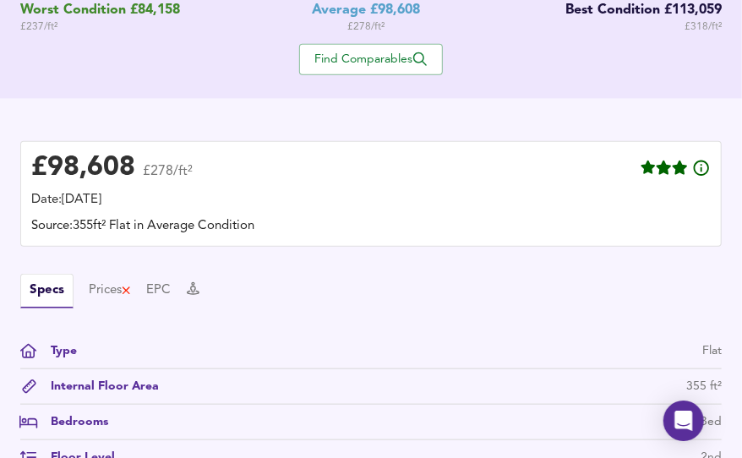
scroll to position [389, 0]
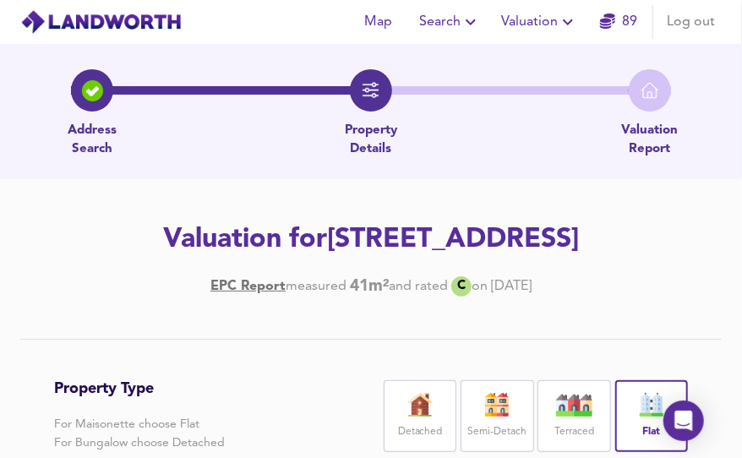
drag, startPoint x: 500, startPoint y: 279, endPoint x: 369, endPoint y: 270, distance: 131.3
click at [369, 259] on h2 "Valuation for Second Floor Flat [STREET_ADDRESS]" at bounding box center [370, 239] width 701 height 37
copy h2 "CF24 0LF"
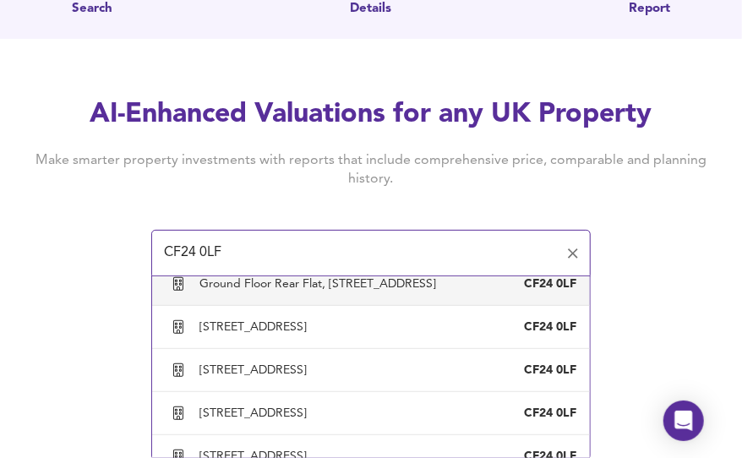
scroll to position [1925, 0]
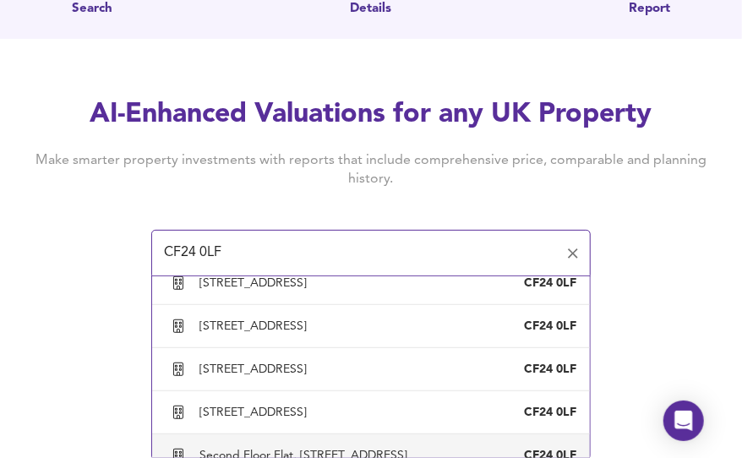
type input "Second Floor Flat, [STREET_ADDRESS]"
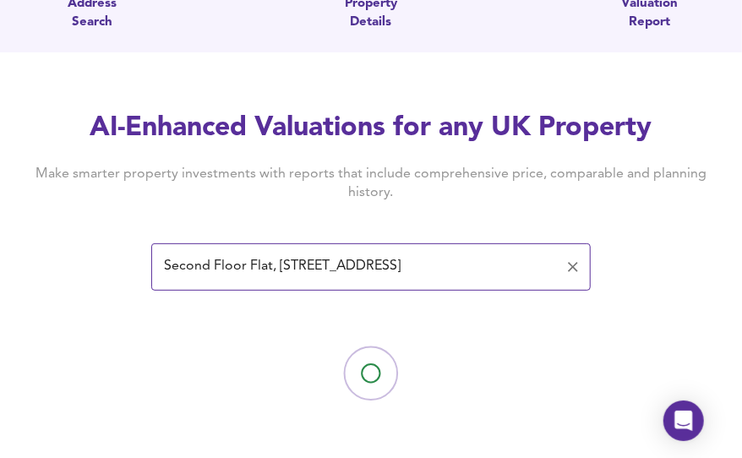
scroll to position [127, 0]
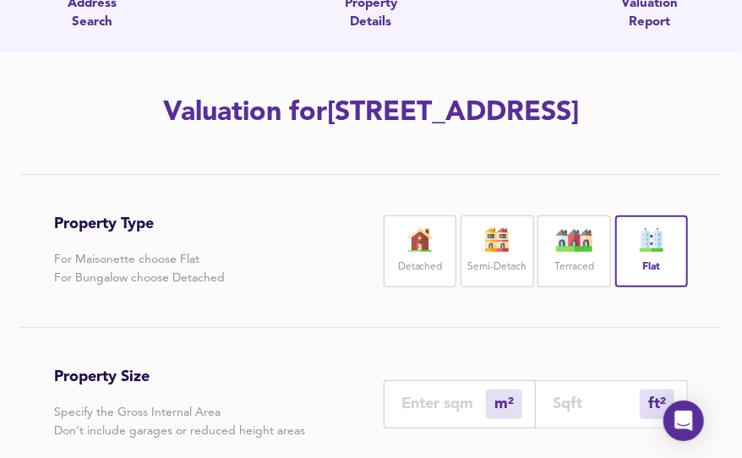
click at [439, 428] on div "m² sqm" at bounding box center [460, 404] width 152 height 48
click at [422, 412] on input "number" at bounding box center [443, 404] width 84 height 18
type input "3"
type input "32"
type input "34"
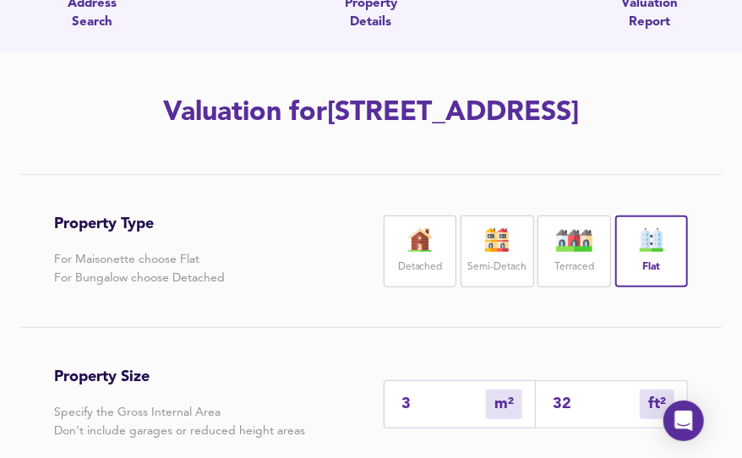
type input "366"
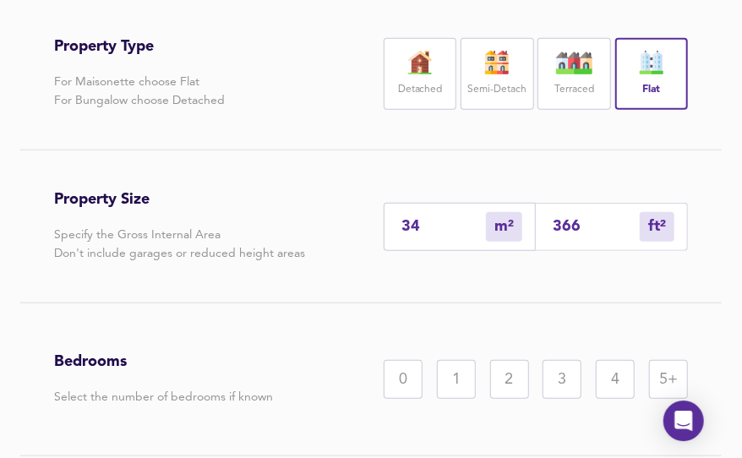
scroll to position [329, 0]
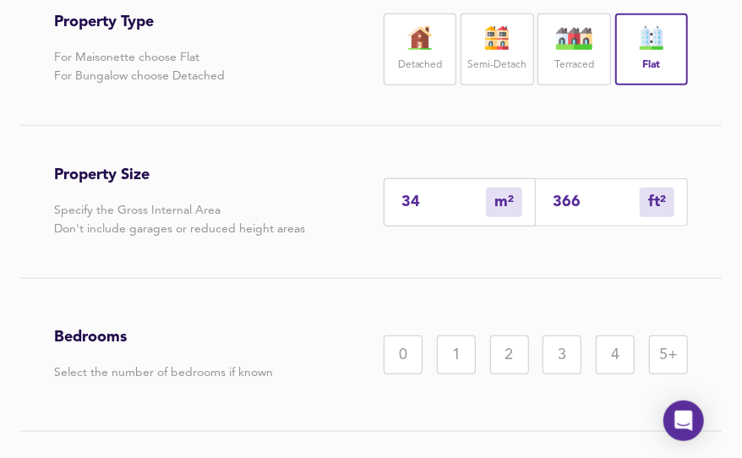
type input "34"
click at [454, 374] on div "1" at bounding box center [456, 354] width 39 height 39
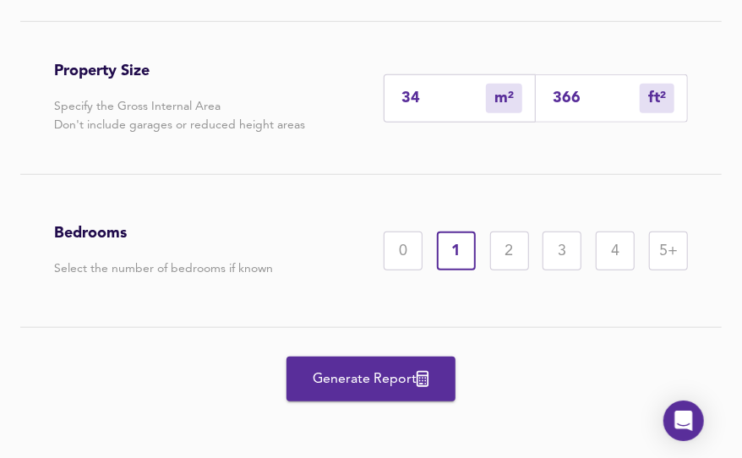
scroll to position [476, 0]
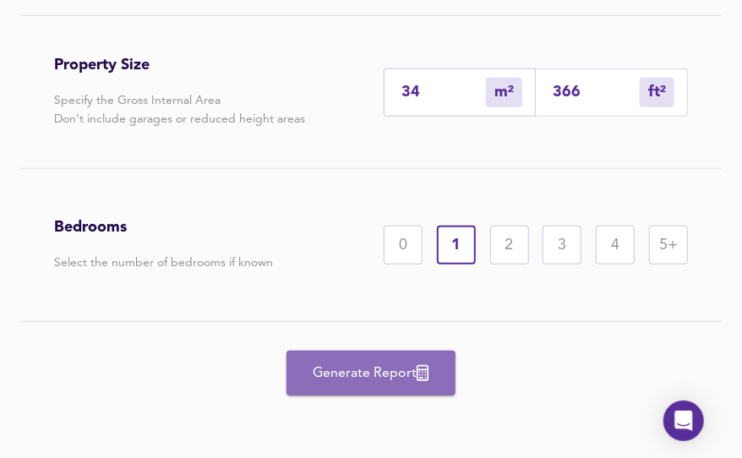
click at [375, 378] on span "Generate Report" at bounding box center [370, 374] width 135 height 24
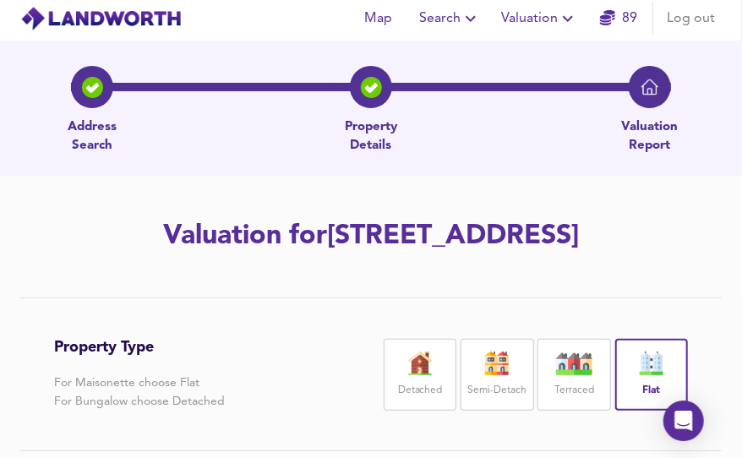
scroll to position [0, 0]
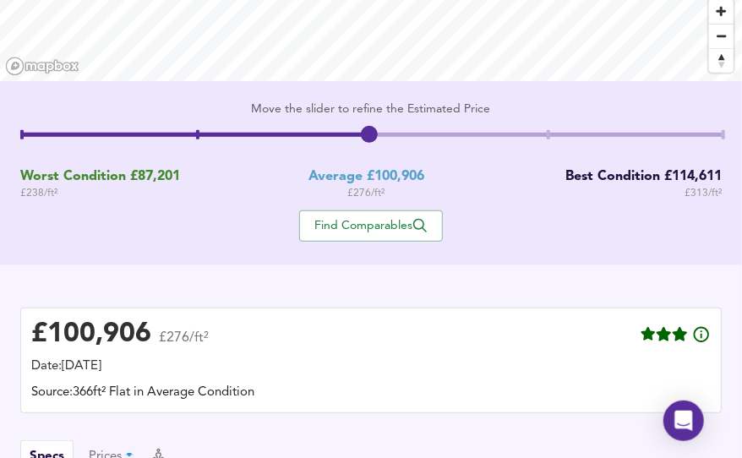
scroll to position [268, 0]
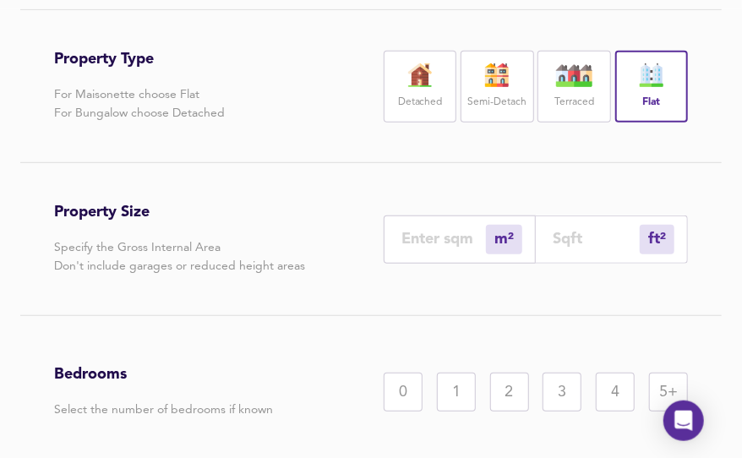
scroll to position [315, 0]
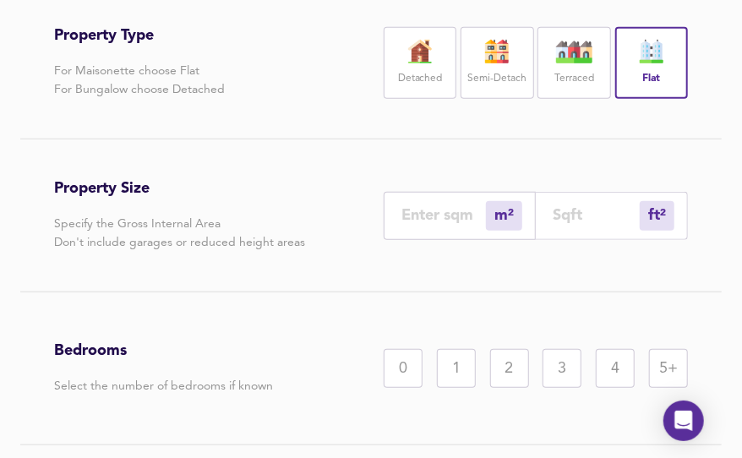
click at [423, 224] on input "number" at bounding box center [443, 215] width 84 height 18
type input "2"
type input "22"
type input "26"
type input "280"
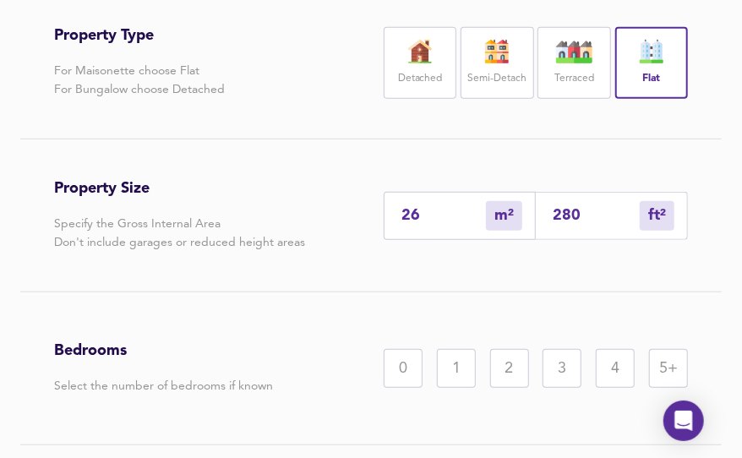
type input "26.4"
type input "284"
type input "26.4"
click at [458, 388] on div "1" at bounding box center [456, 368] width 39 height 39
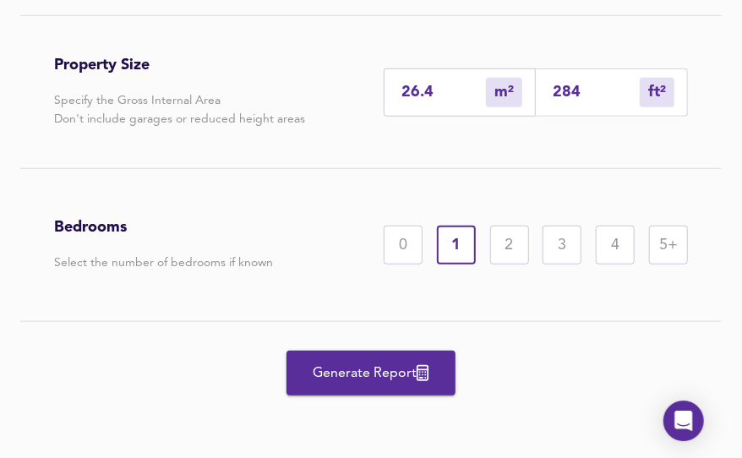
scroll to position [476, 0]
click at [389, 374] on span "Generate Report" at bounding box center [370, 374] width 135 height 24
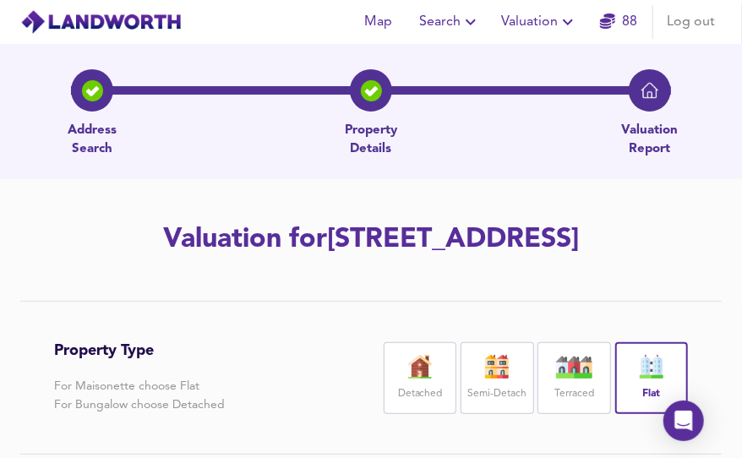
scroll to position [0, 0]
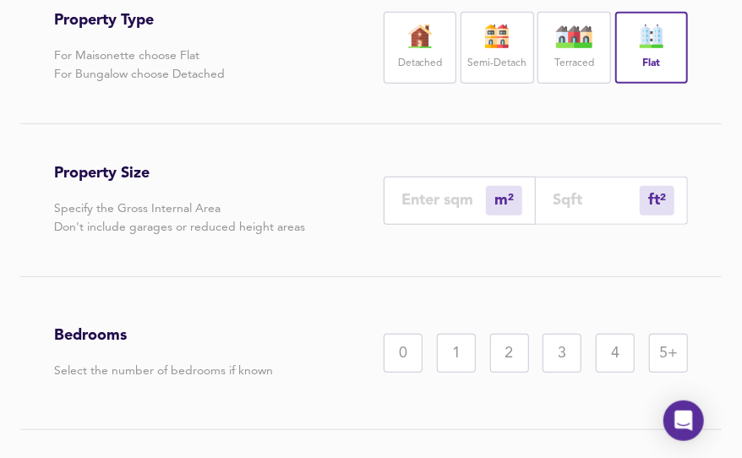
scroll to position [356, 0]
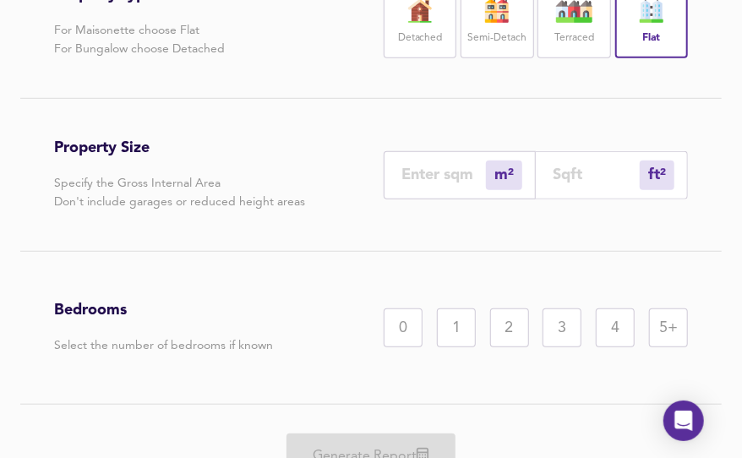
click at [427, 183] on input "number" at bounding box center [443, 175] width 84 height 18
type input "2"
type input "22"
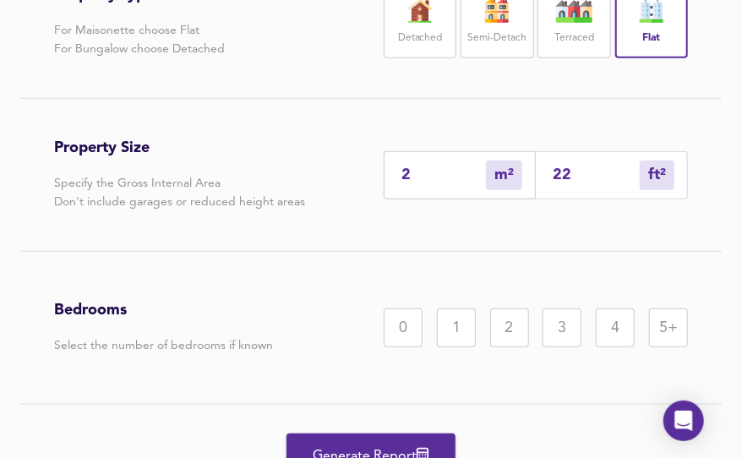
type input "26"
type input "280"
type input "26.5"
type input "285"
type input "26.5"
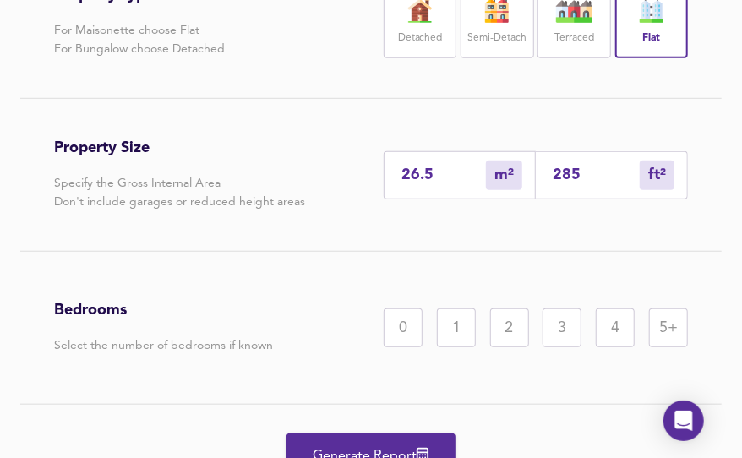
click at [400, 347] on div "0" at bounding box center [403, 327] width 39 height 39
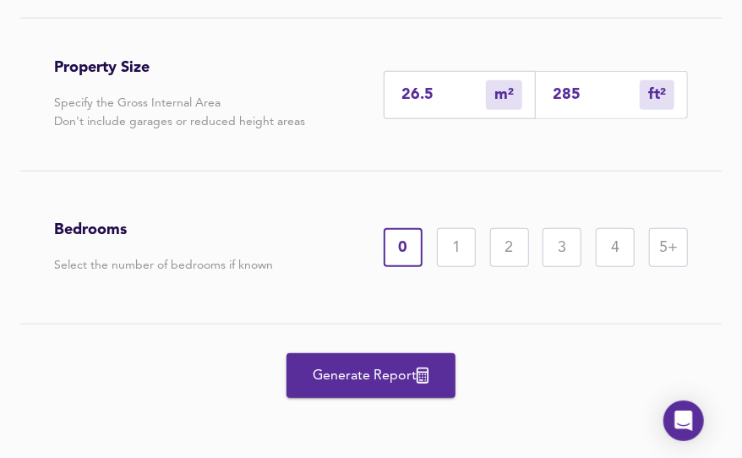
scroll to position [476, 0]
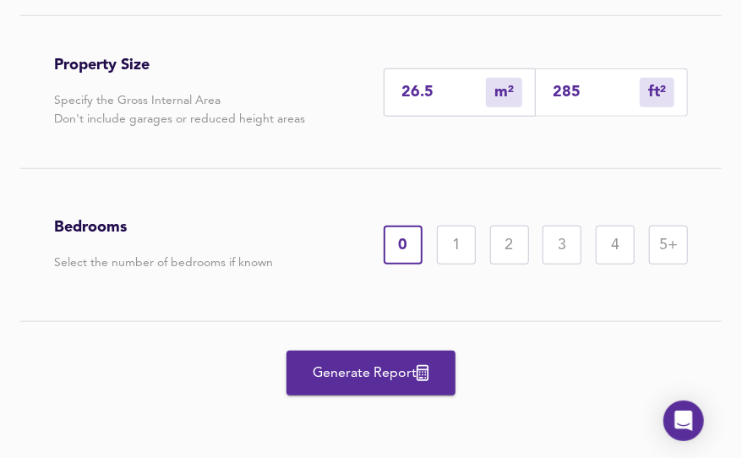
click at [364, 377] on span "Generate Report" at bounding box center [370, 374] width 135 height 24
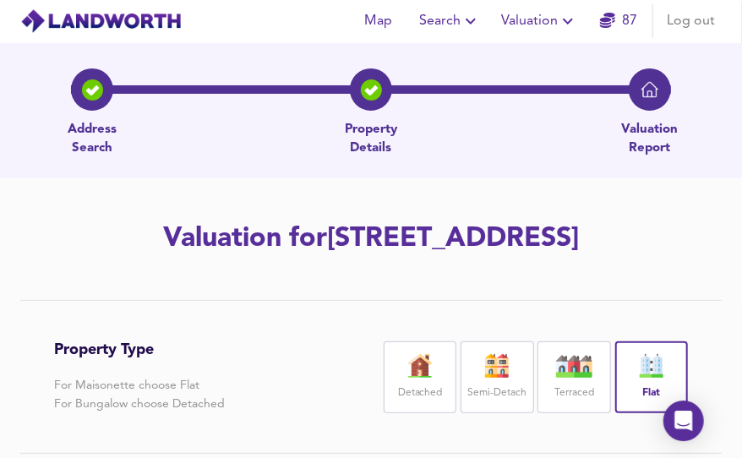
scroll to position [0, 0]
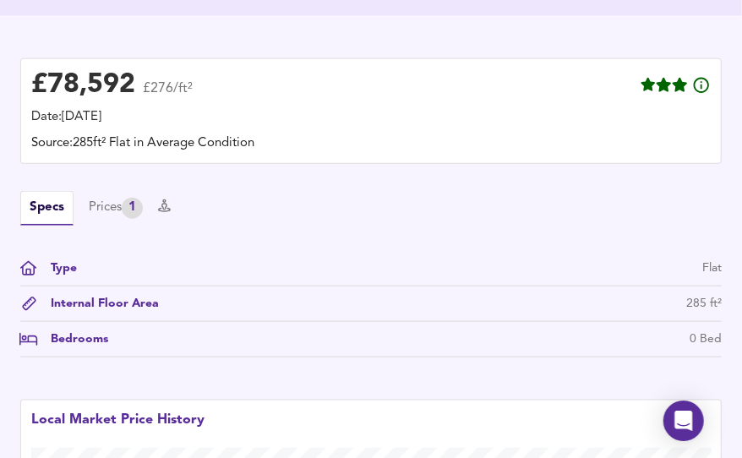
scroll to position [463, 0]
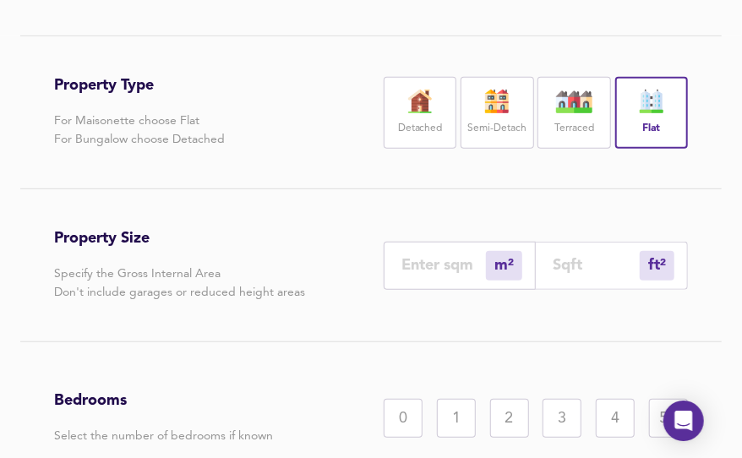
scroll to position [286, 0]
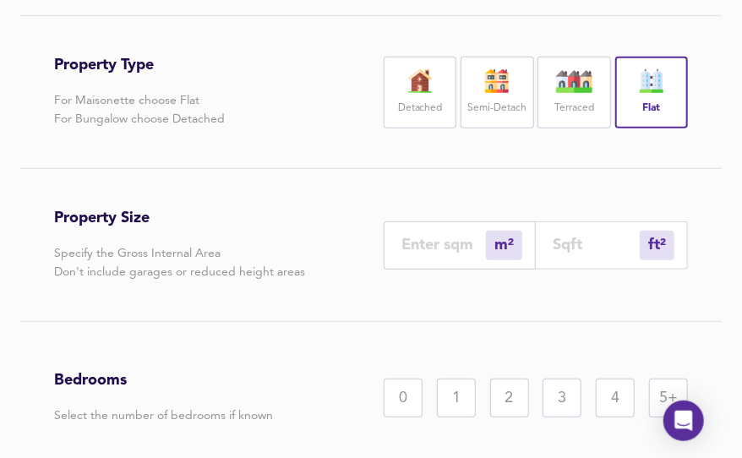
click at [446, 253] on input "number" at bounding box center [443, 245] width 84 height 18
type input "2"
type input "22"
type input "20"
type input "215"
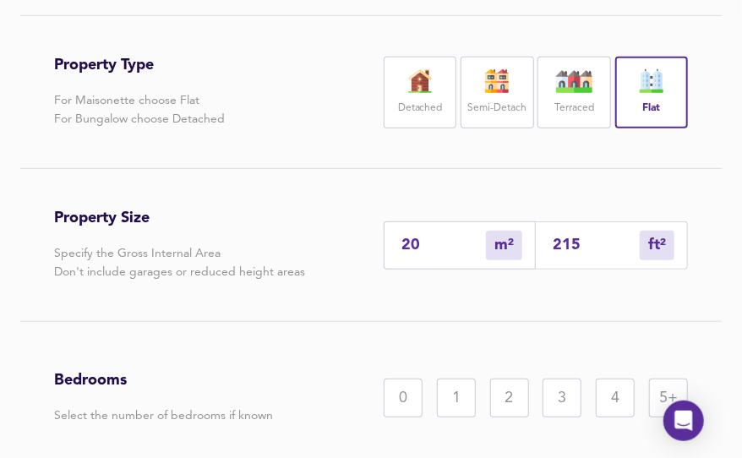
type input "20.6"
type input "222"
type input "20.6"
click at [400, 417] on div "0" at bounding box center [403, 397] width 39 height 39
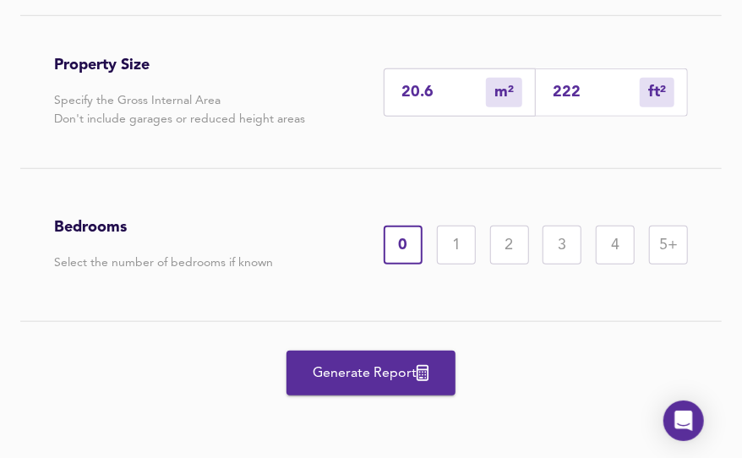
click at [374, 371] on span "Generate Report" at bounding box center [370, 374] width 135 height 24
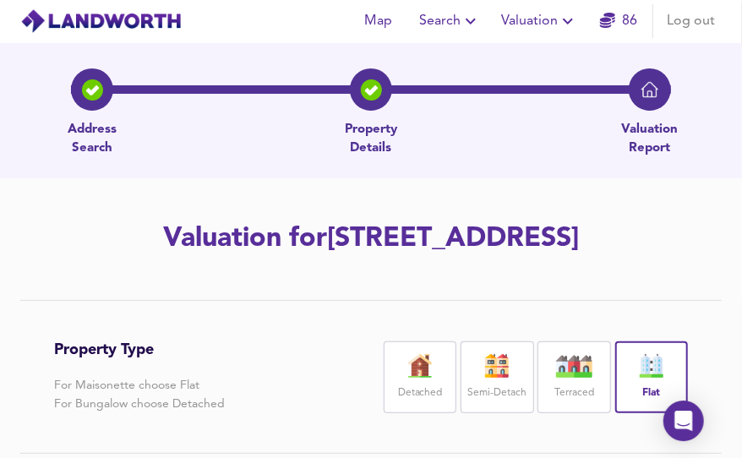
scroll to position [0, 0]
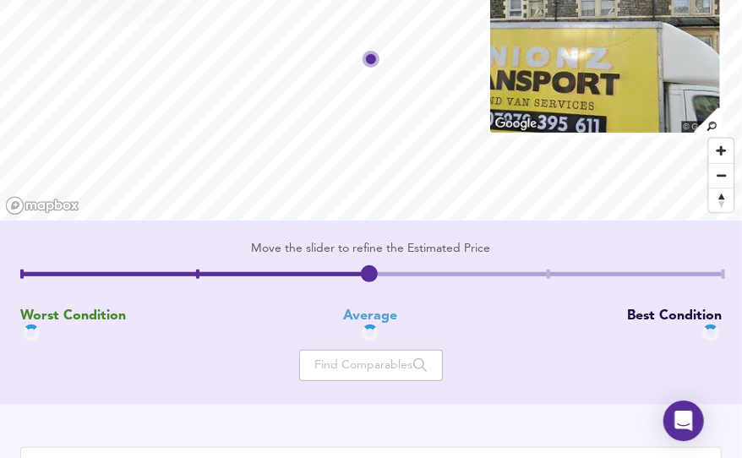
scroll to position [137, 0]
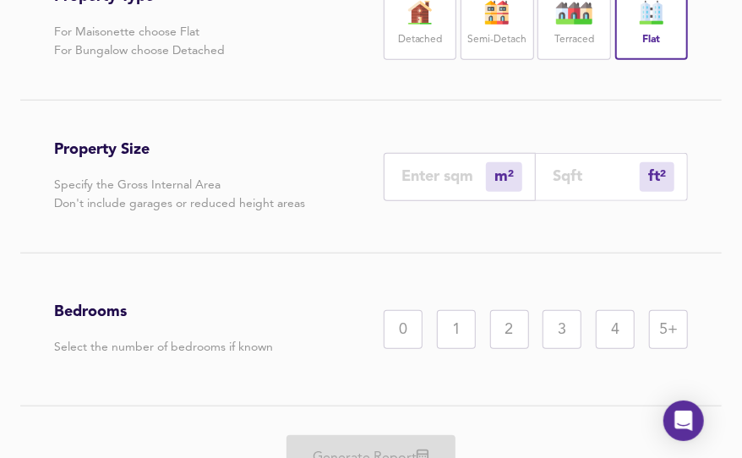
scroll to position [360, 0]
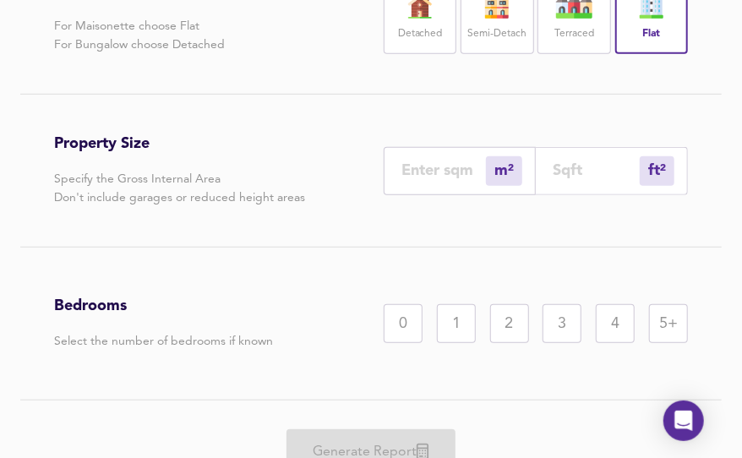
click at [421, 179] on input "number" at bounding box center [443, 170] width 84 height 18
type input "4"
type input "43"
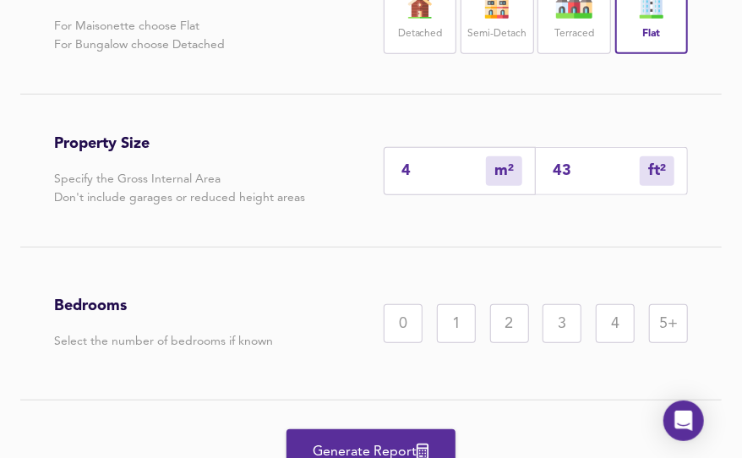
type input "48"
type input "517"
type input "48"
click at [458, 343] on div "1" at bounding box center [456, 323] width 39 height 39
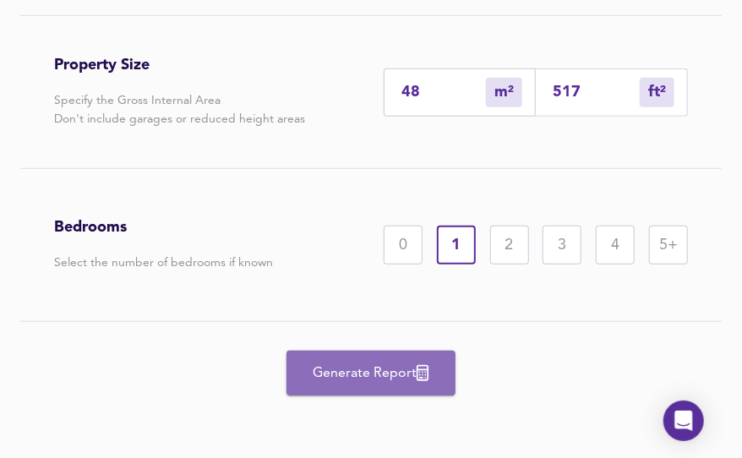
click at [382, 373] on span "Generate Report" at bounding box center [370, 374] width 135 height 24
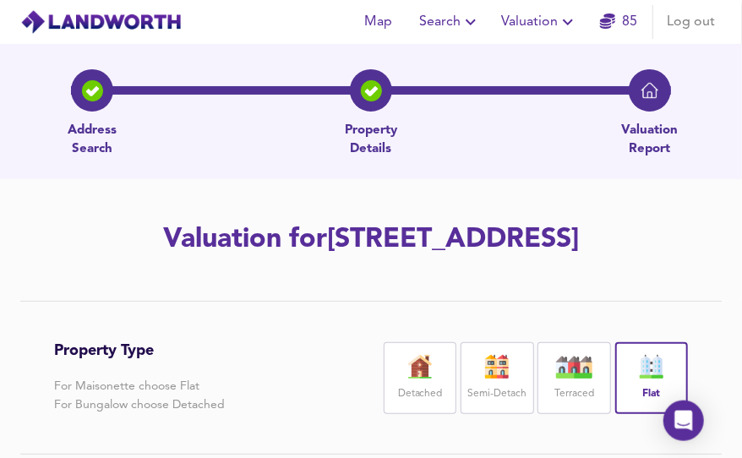
scroll to position [0, 0]
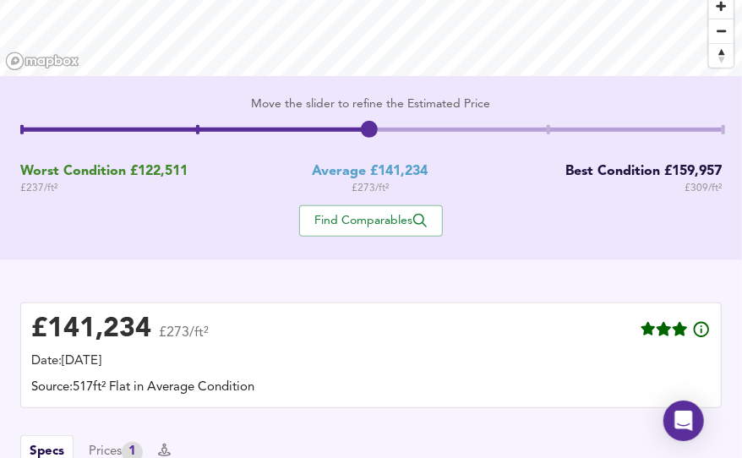
scroll to position [272, 0]
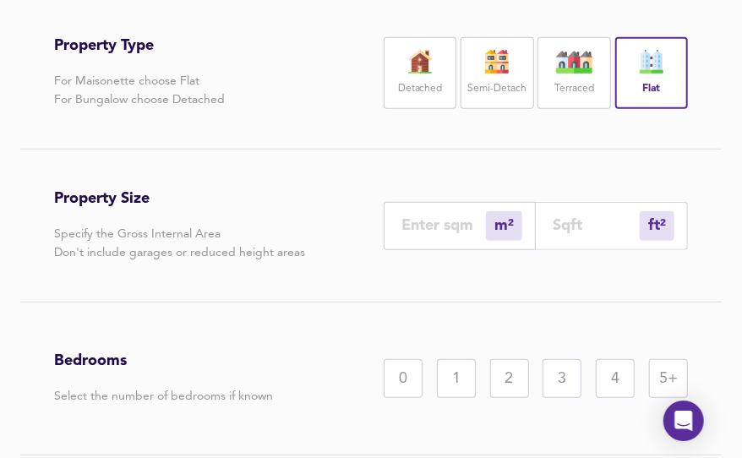
scroll to position [318, 0]
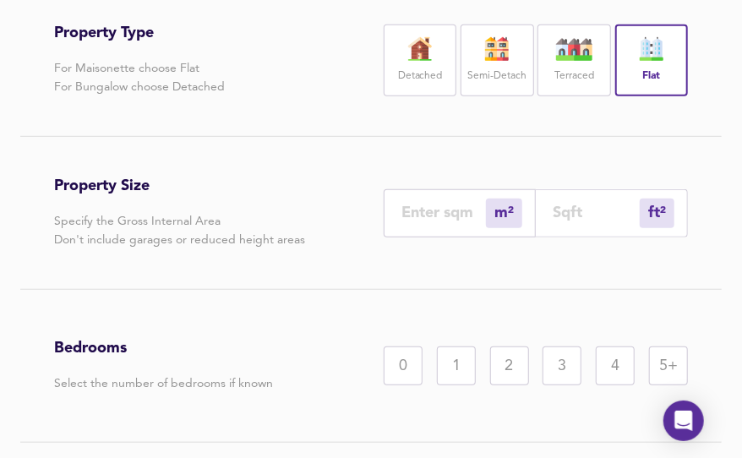
click at [442, 221] on input "number" at bounding box center [443, 213] width 84 height 18
type input "3"
type input "32"
type input "30"
type input "323"
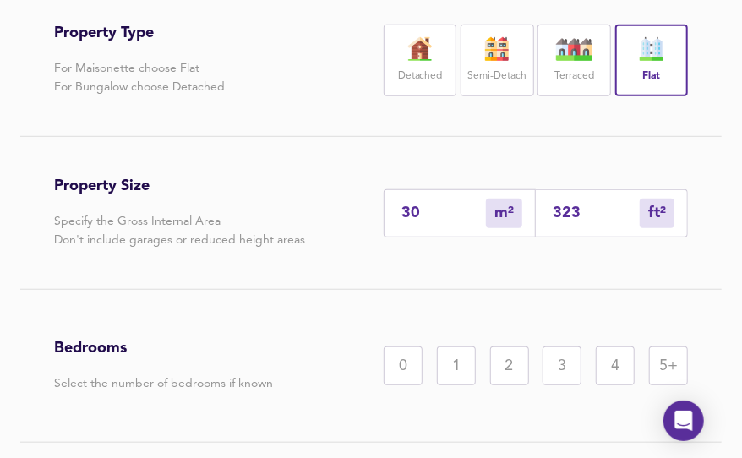
type input "30"
click at [402, 385] on div "0" at bounding box center [403, 365] width 39 height 39
click at [730, 199] on div "Property Type For Maisonette choose Flat For Bungalow choose Detached Detached …" at bounding box center [371, 264] width 742 height 562
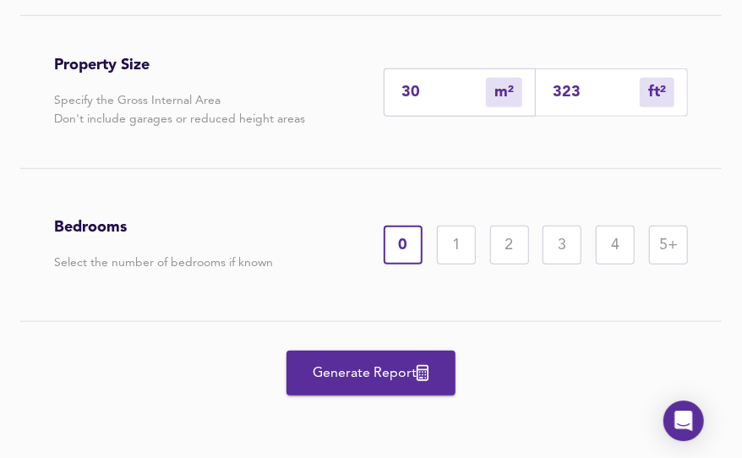
scroll to position [476, 0]
click at [378, 363] on span "Generate Report" at bounding box center [370, 374] width 135 height 24
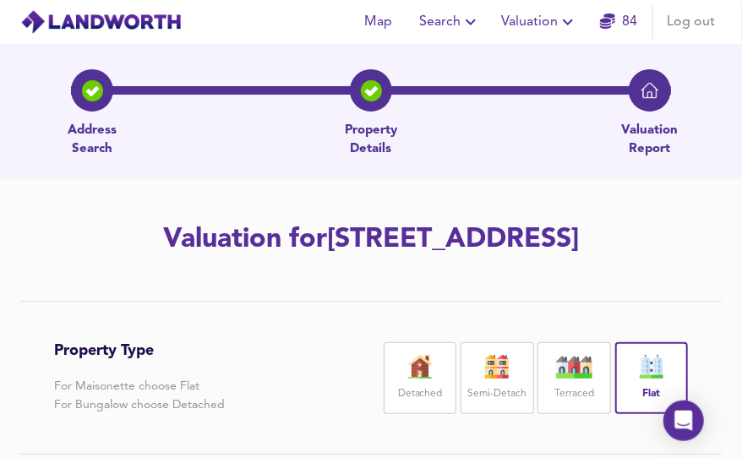
scroll to position [0, 0]
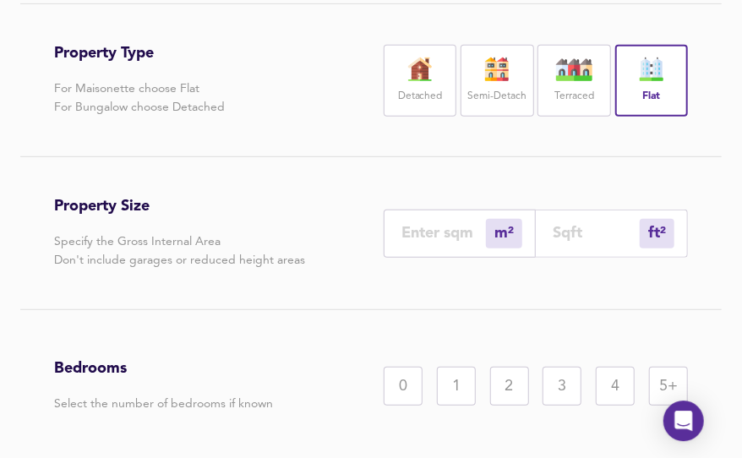
scroll to position [326, 0]
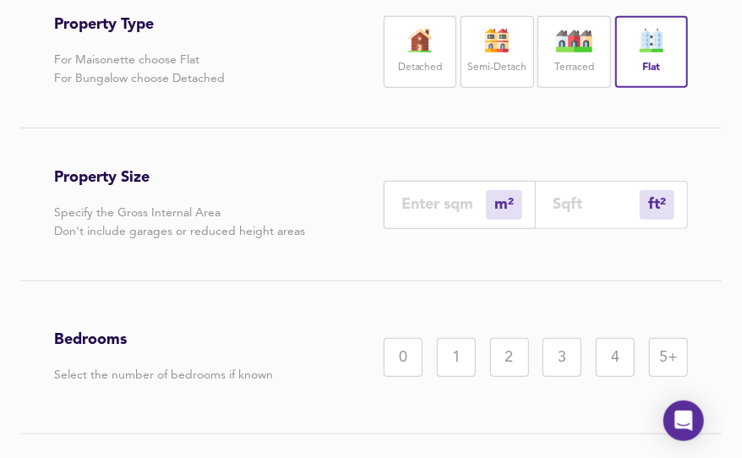
click at [436, 213] on input "number" at bounding box center [443, 204] width 84 height 18
type input "3"
type input "32"
type input "38"
type input "409"
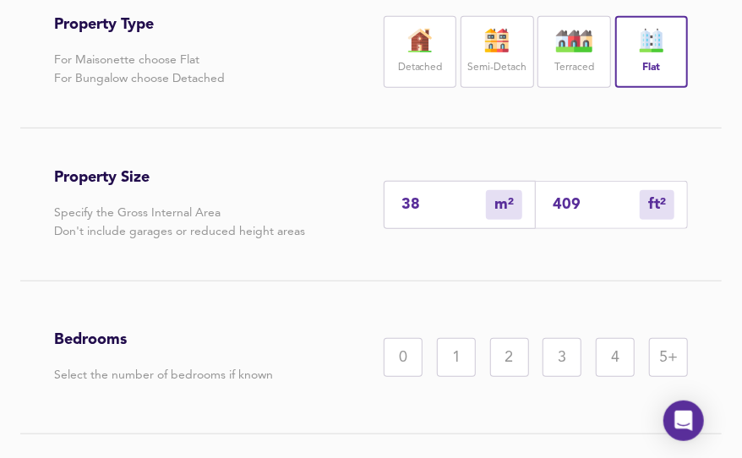
type input "38.5"
type input "414"
type input "38.5"
click at [457, 377] on div "1" at bounding box center [456, 357] width 39 height 39
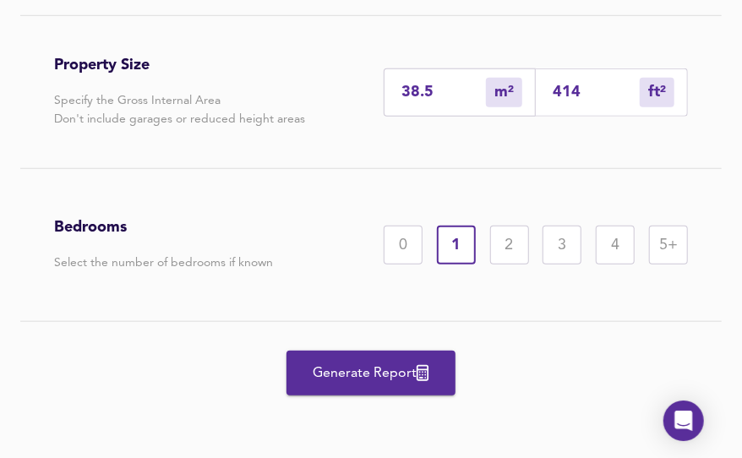
scroll to position [476, 0]
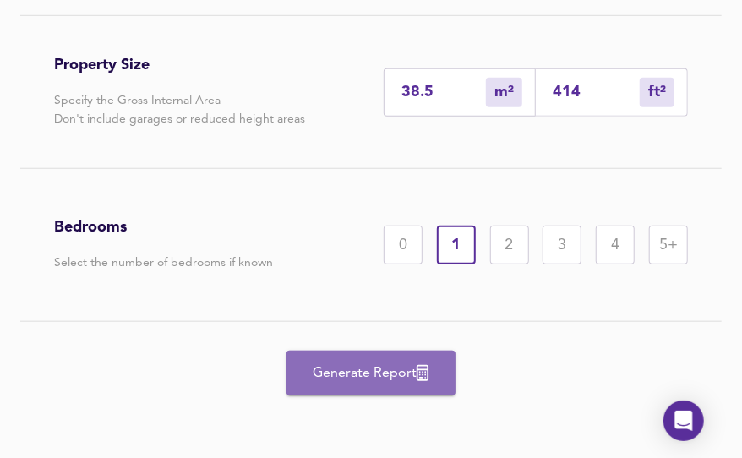
click at [371, 362] on span "Generate Report" at bounding box center [370, 374] width 135 height 24
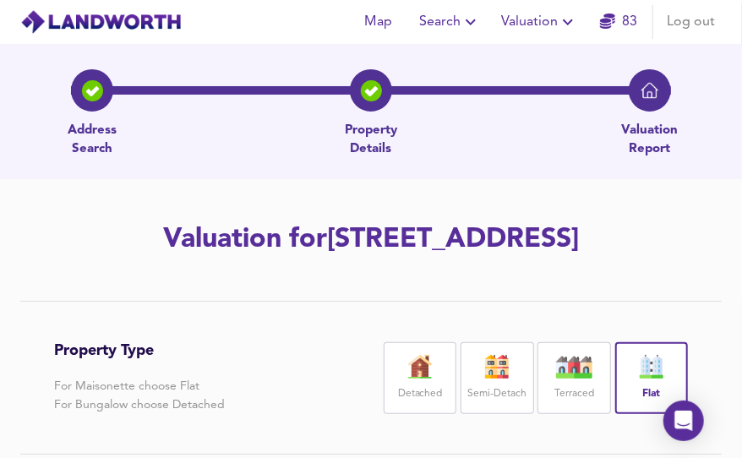
scroll to position [0, 0]
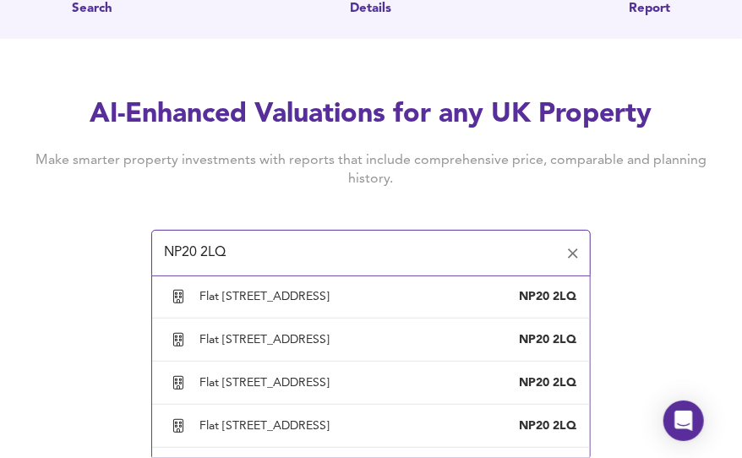
scroll to position [1326, 0]
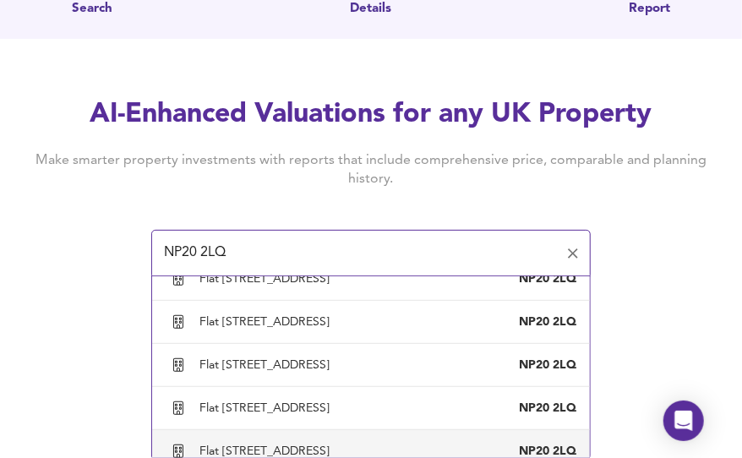
click at [433, 435] on div "[STREET_ADDRESS]" at bounding box center [371, 451] width 411 height 32
type input "Flat [STREET_ADDRESS]"
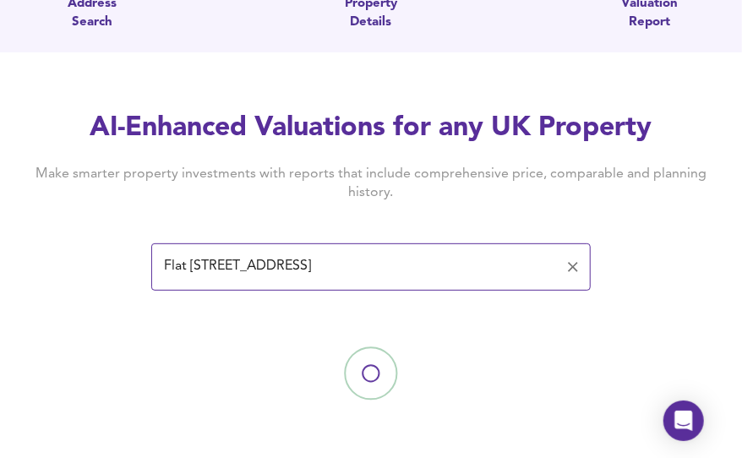
scroll to position [127, 0]
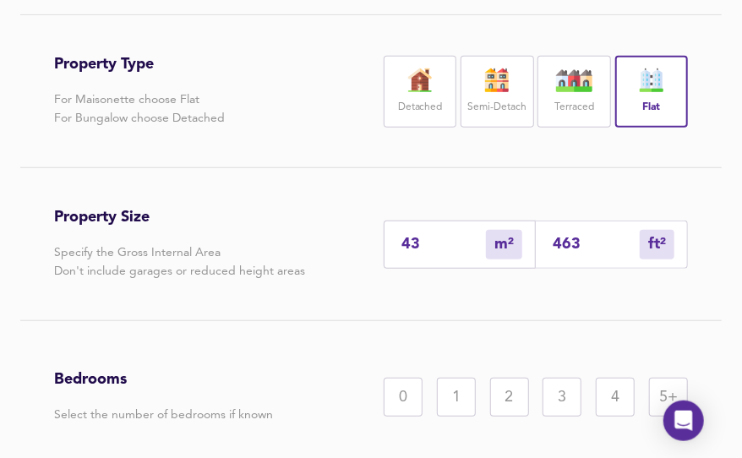
scroll to position [333, 0]
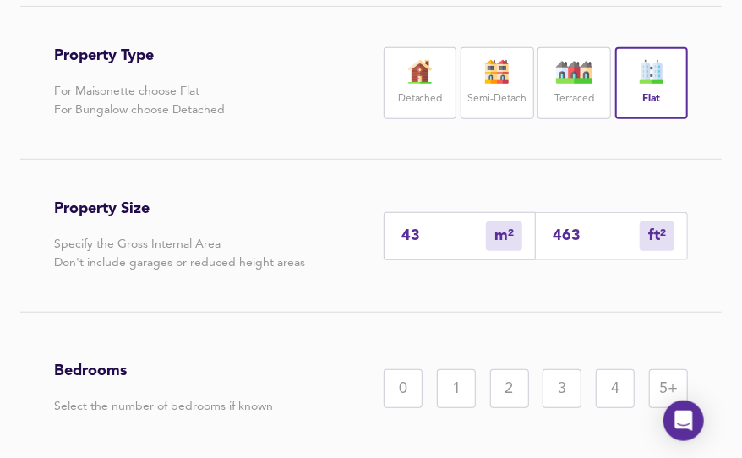
click at [460, 408] on div "1" at bounding box center [456, 388] width 39 height 39
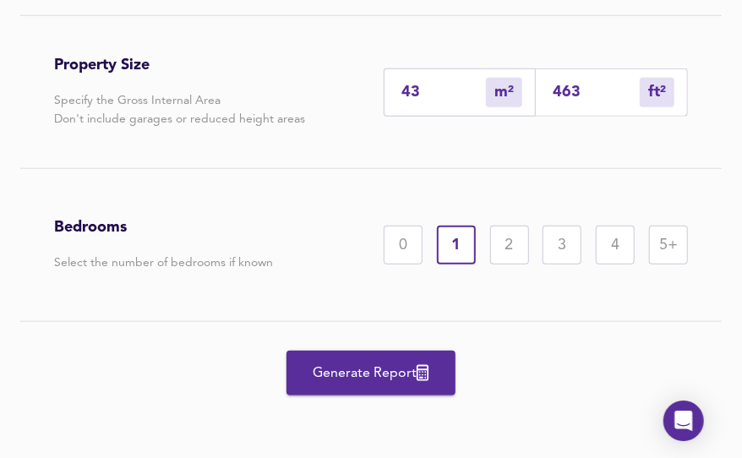
scroll to position [514, 0]
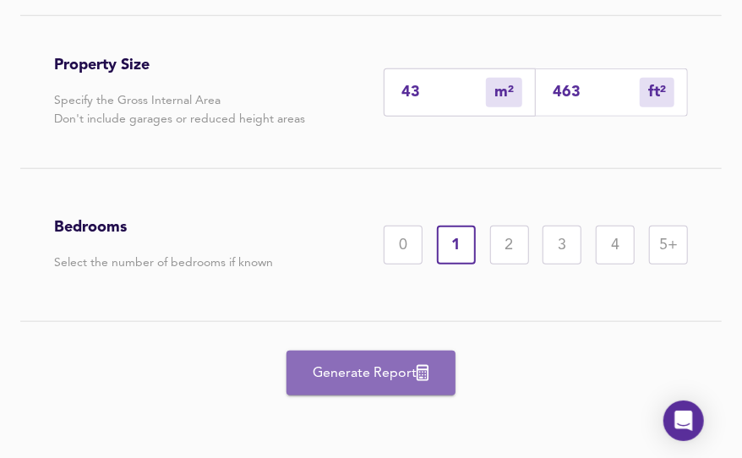
click at [392, 378] on span "Generate Report" at bounding box center [370, 374] width 135 height 24
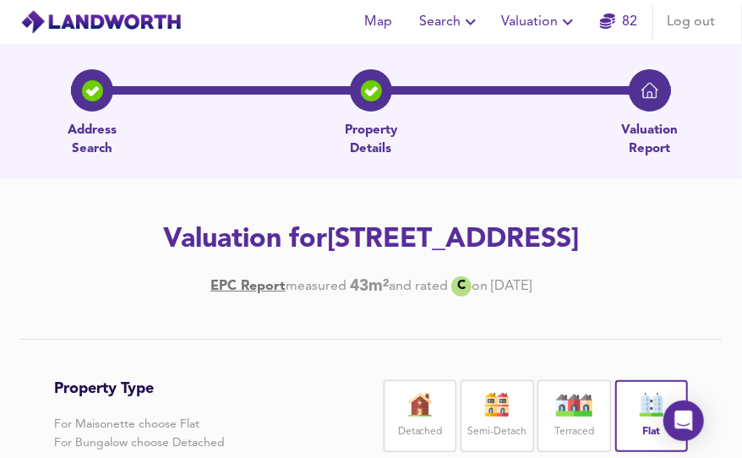
scroll to position [0, 0]
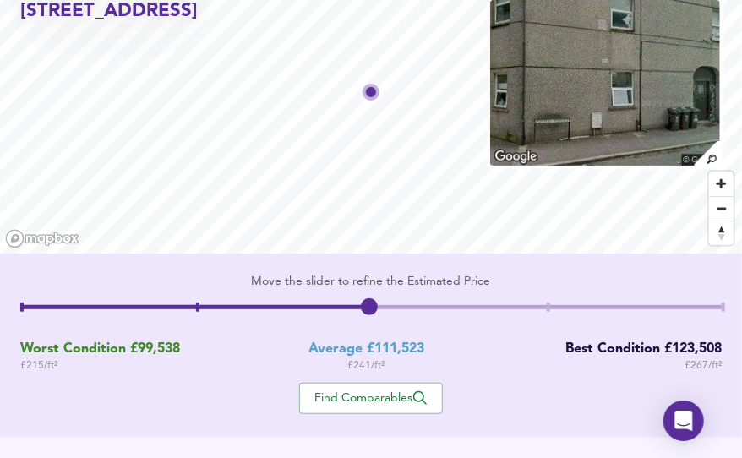
scroll to position [91, 0]
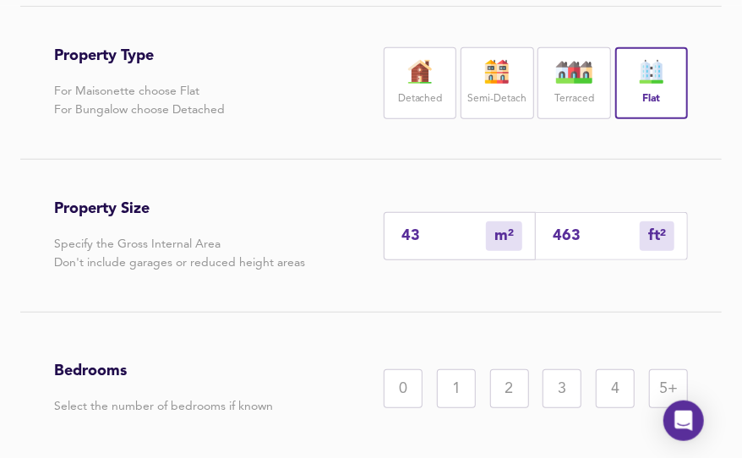
scroll to position [339, 0]
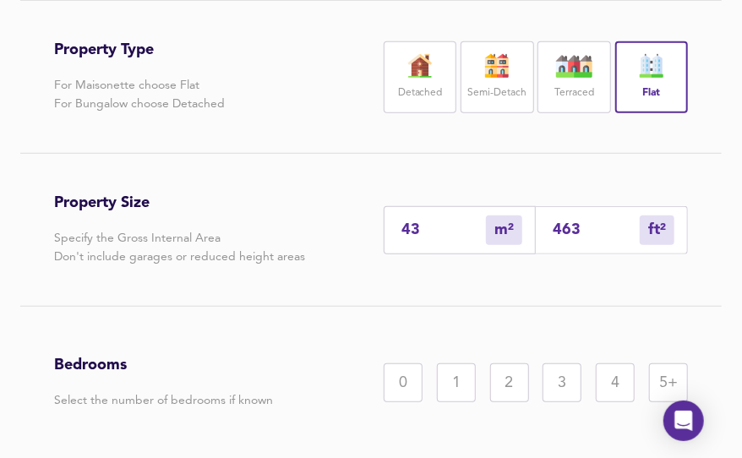
click at [449, 239] on input "43" at bounding box center [443, 230] width 84 height 18
type input "4"
type input "43"
type input "41"
type input "441"
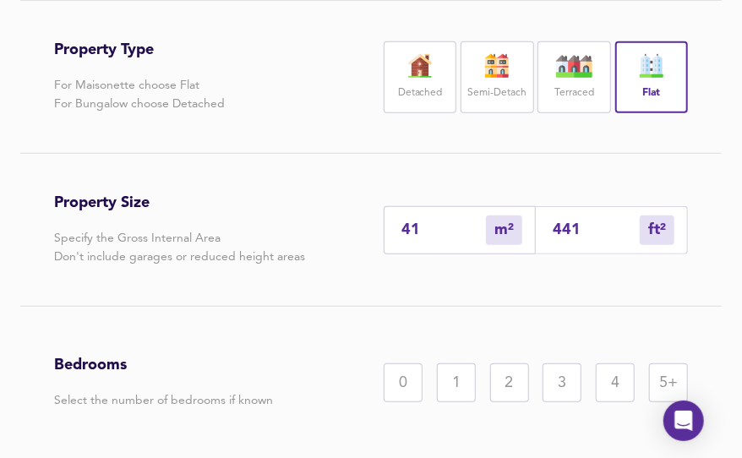
type input "41"
click at [457, 402] on div "1" at bounding box center [456, 382] width 39 height 39
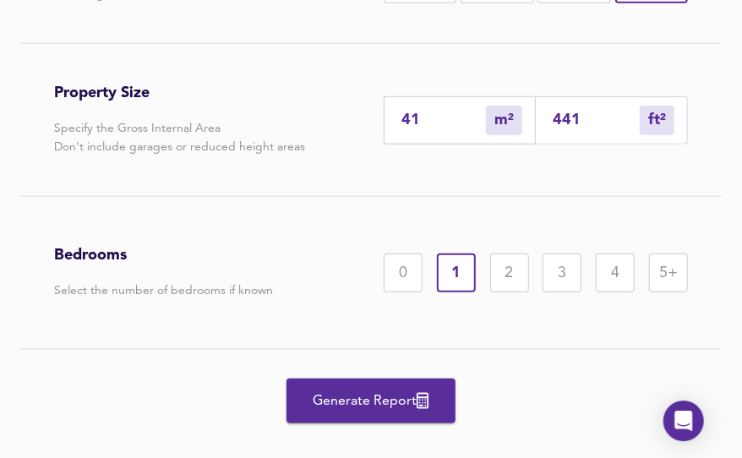
scroll to position [514, 0]
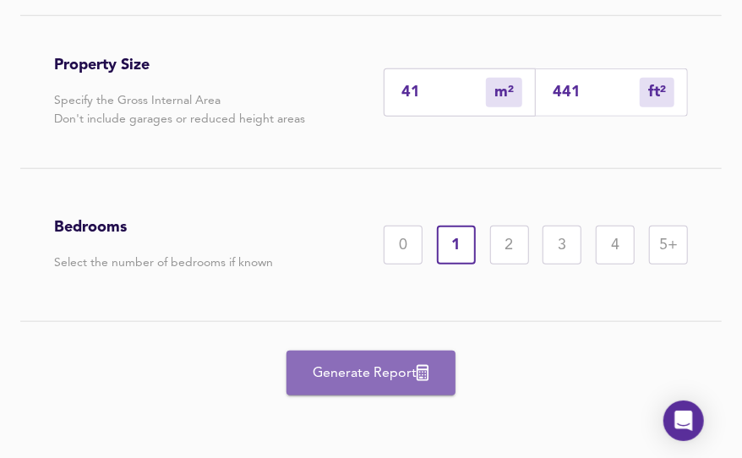
click at [395, 368] on span "Generate Report" at bounding box center [370, 374] width 135 height 24
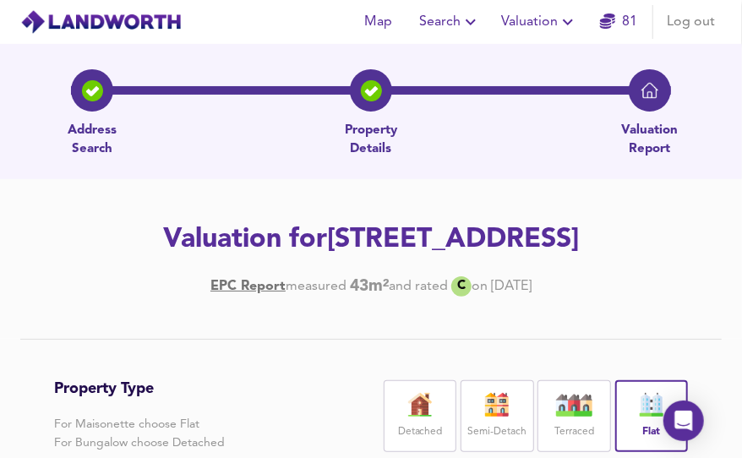
scroll to position [0, 0]
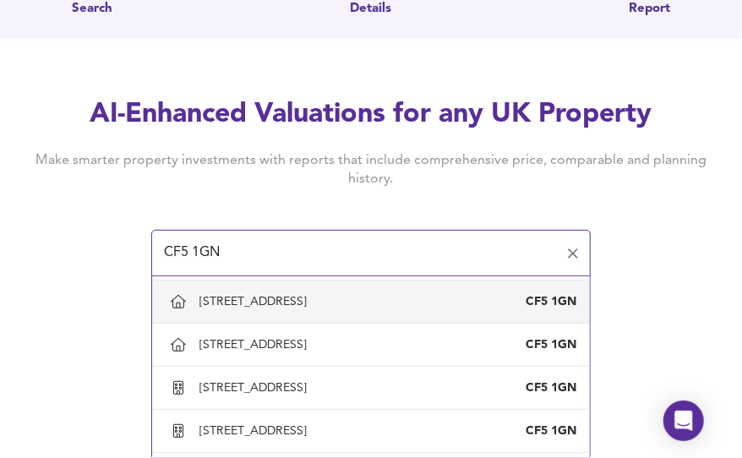
scroll to position [469, 0]
type input "[STREET_ADDRESS]"
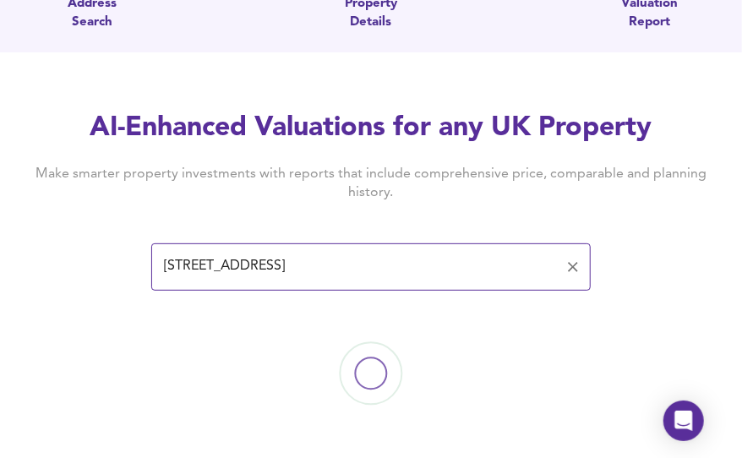
scroll to position [127, 0]
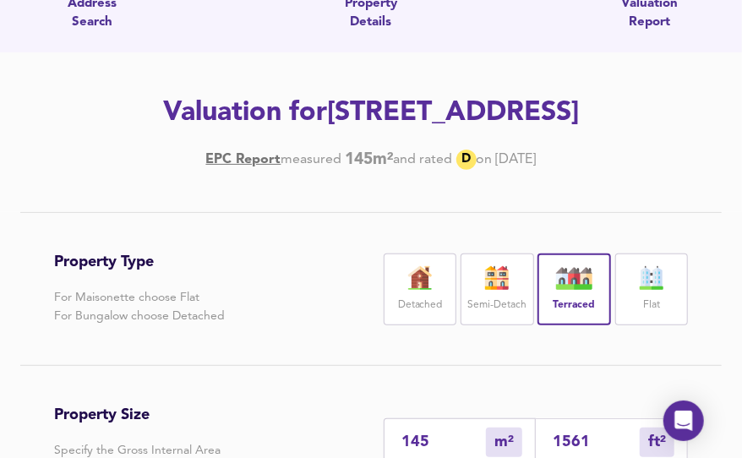
click at [659, 279] on img at bounding box center [651, 278] width 42 height 24
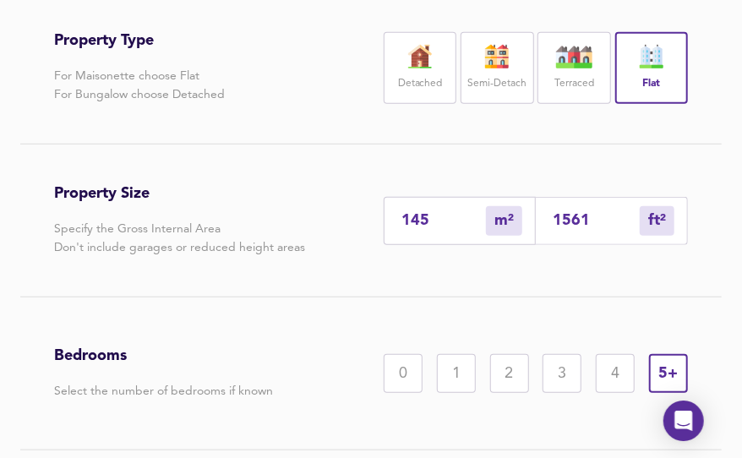
scroll to position [340, 0]
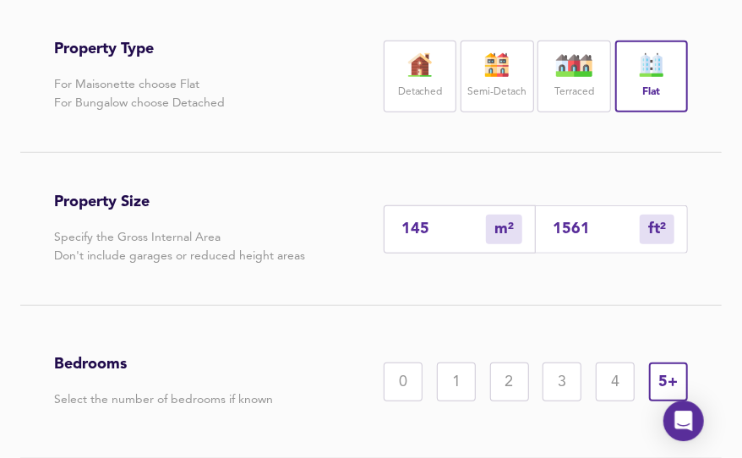
click at [490, 94] on label "Semi-Detach" at bounding box center [496, 92] width 59 height 21
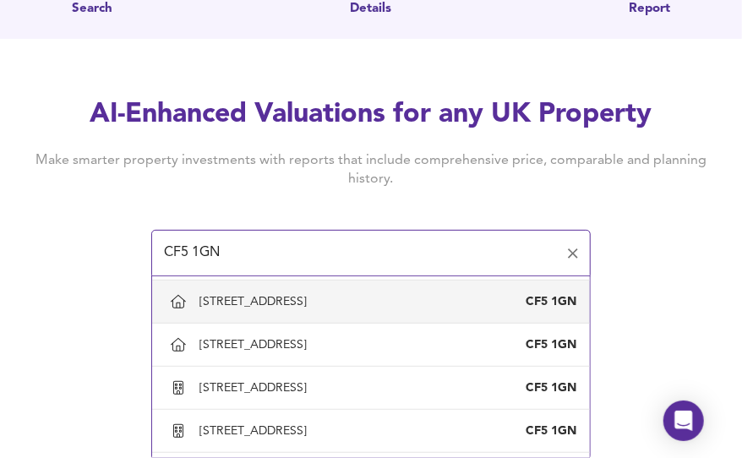
scroll to position [469, 0]
click at [264, 299] on div "[STREET_ADDRESS]" at bounding box center [256, 302] width 114 height 15
type input "[STREET_ADDRESS]"
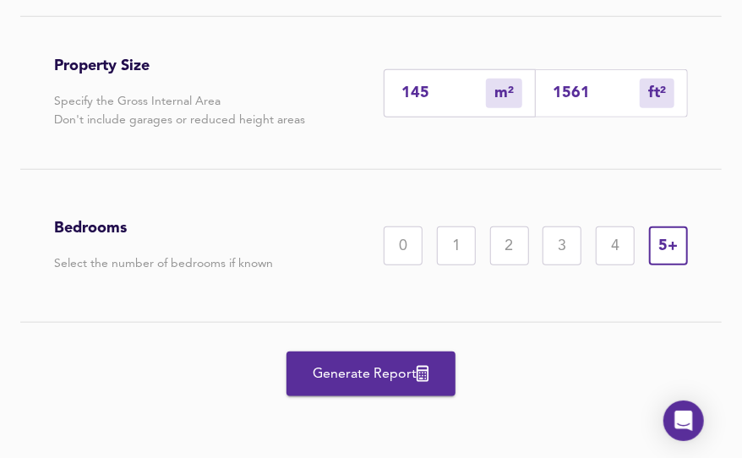
scroll to position [474, 0]
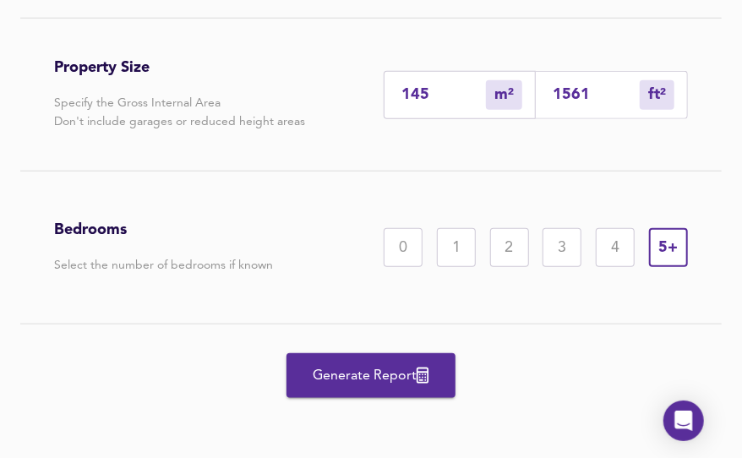
click at [370, 376] on span "Generate Report" at bounding box center [370, 376] width 135 height 24
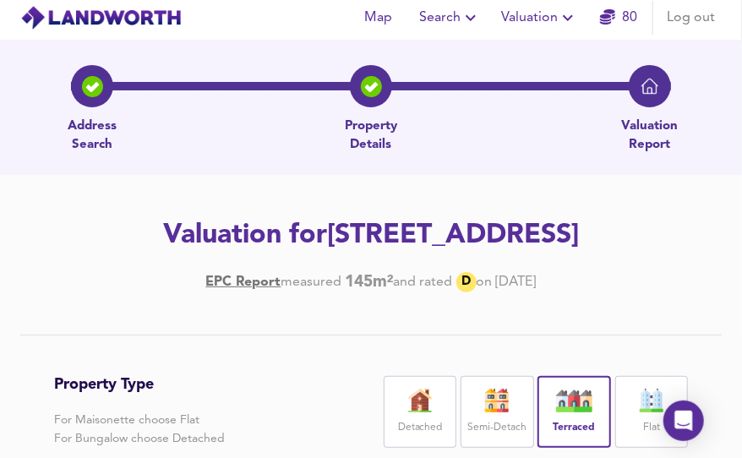
scroll to position [0, 0]
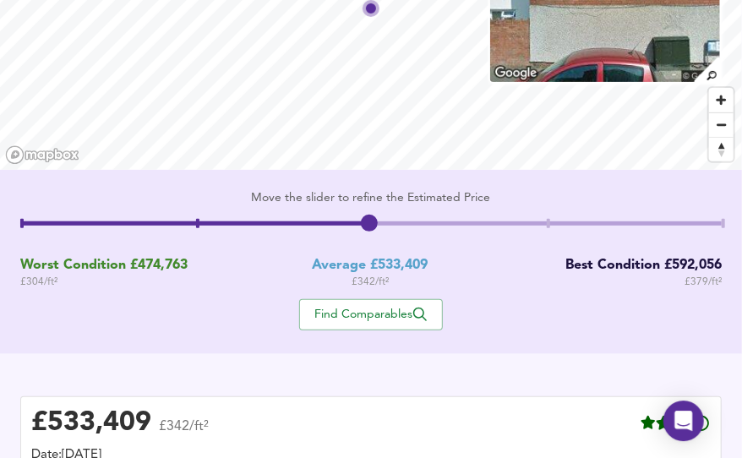
scroll to position [186, 0]
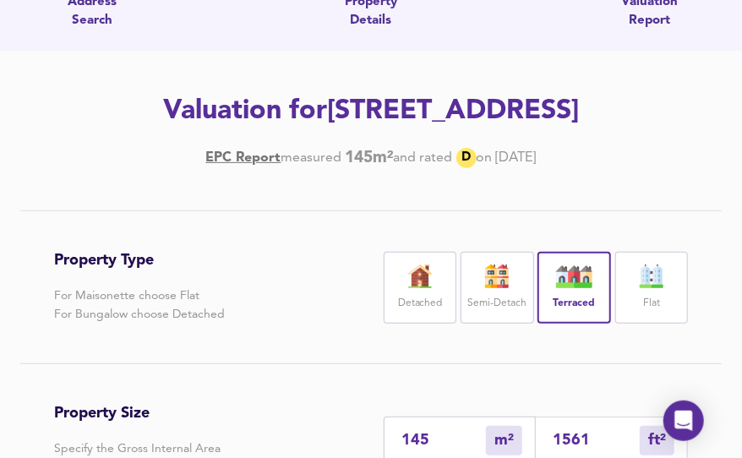
scroll to position [124, 0]
